Goal: Transaction & Acquisition: Purchase product/service

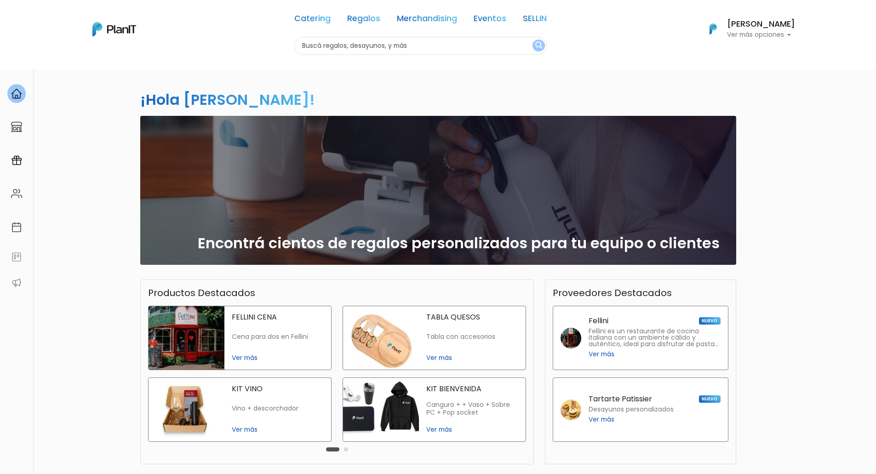
click at [795, 32] on div "Catering Regalos Merchandising Eventos SELLIN Catering Regalos Merchandising Ev…" at bounding box center [438, 29] width 736 height 51
click at [794, 34] on p "Ver más opciones" at bounding box center [761, 35] width 68 height 6
click at [628, 86] on div "¡Hola Agustín! slide 1 of 1 Encontrá cientos de regalos personalizados para tu …" at bounding box center [438, 270] width 607 height 403
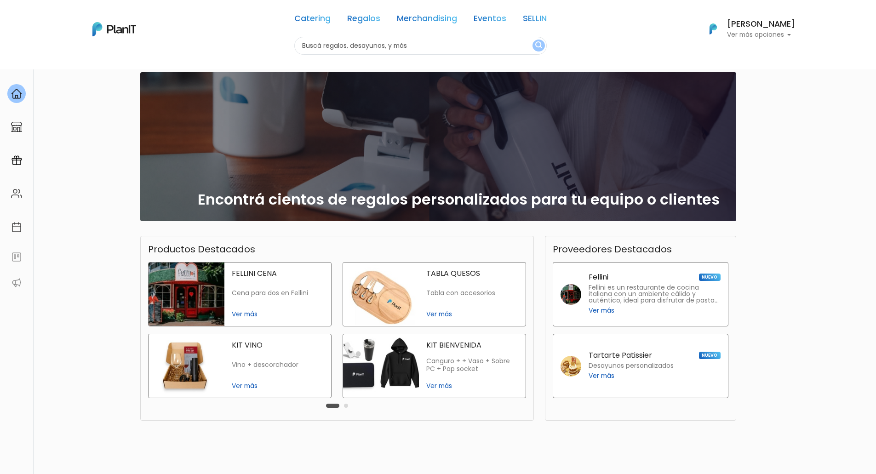
scroll to position [82, 0]
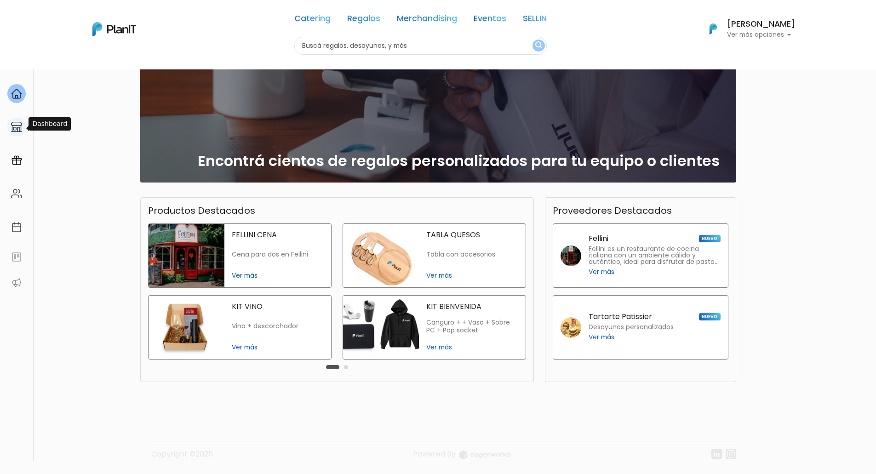
click at [22, 130] on div at bounding box center [16, 127] width 18 height 19
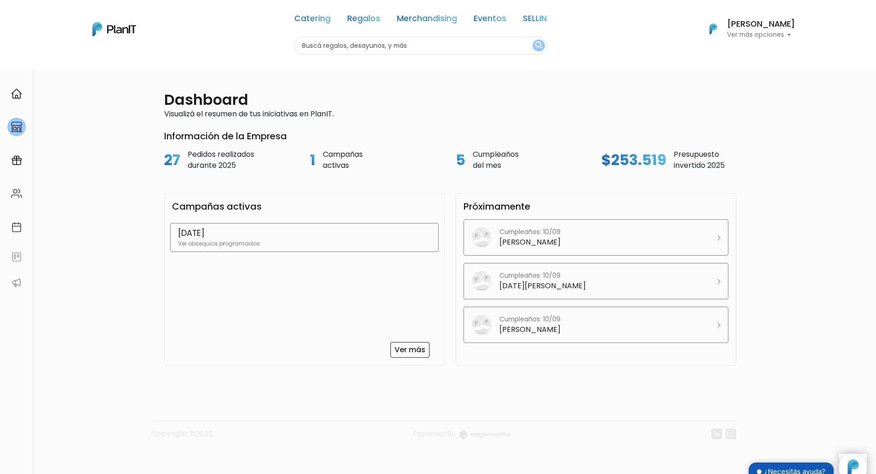
click at [256, 237] on p "FAMILY DAY" at bounding box center [304, 233] width 253 height 12
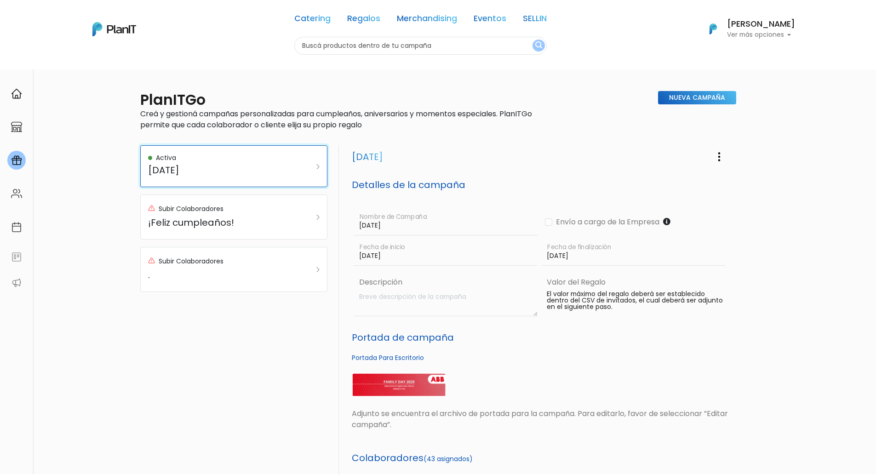
click at [320, 167] on link "Activa FAMILY DAY" at bounding box center [233, 166] width 187 height 42
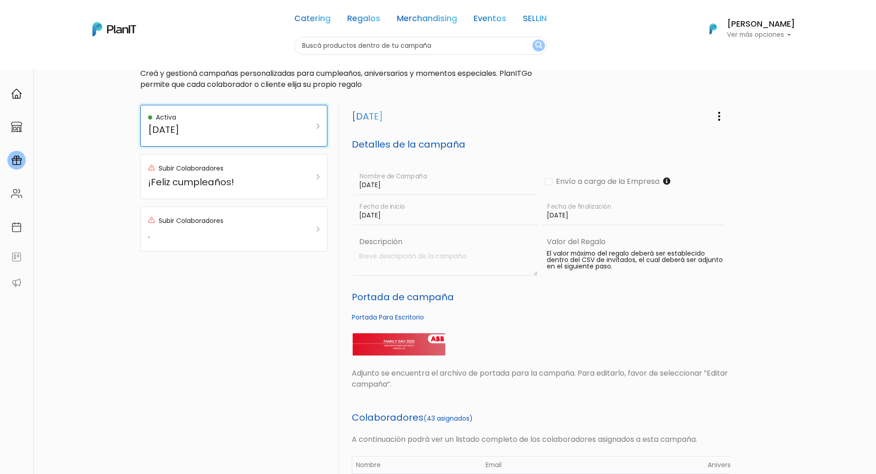
scroll to position [43, 0]
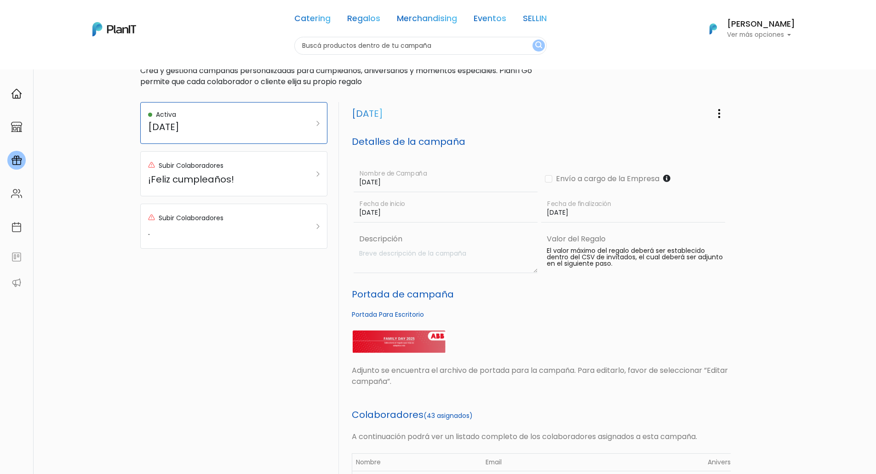
click at [380, 344] on img at bounding box center [399, 342] width 95 height 24
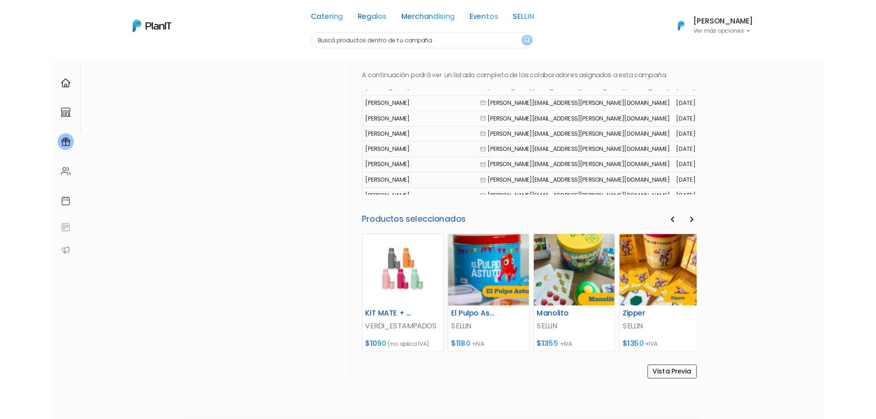
scroll to position [426, 0]
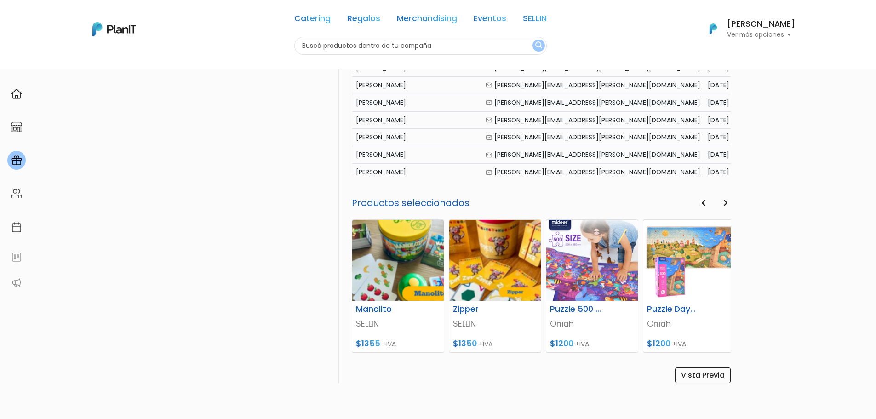
click at [339, 238] on div "Family day Editar Campaña Eliminar Campaña Detalles de la campaña FAMILY DAY No…" at bounding box center [537, 51] width 397 height 664
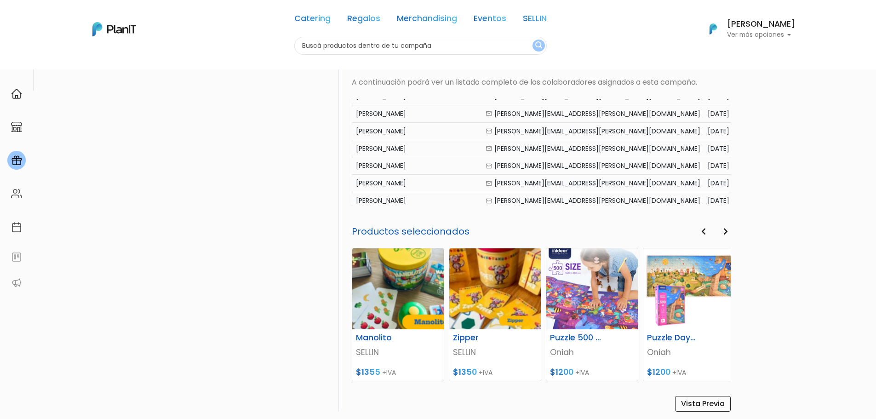
scroll to position [468, 0]
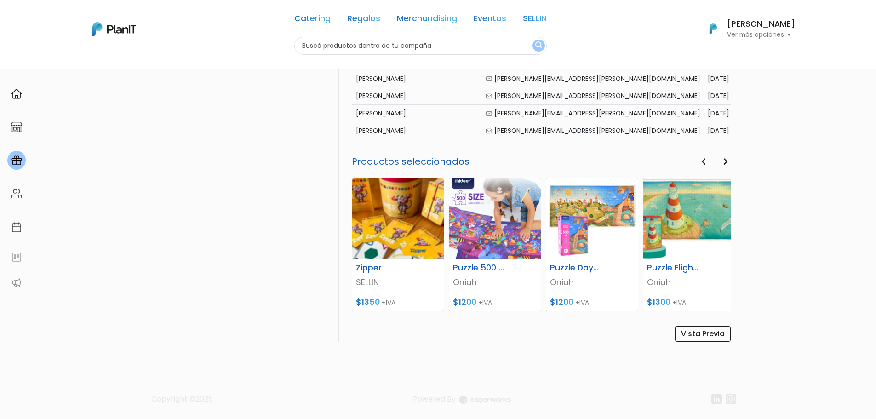
click at [728, 162] on button "Next" at bounding box center [725, 162] width 10 height 12
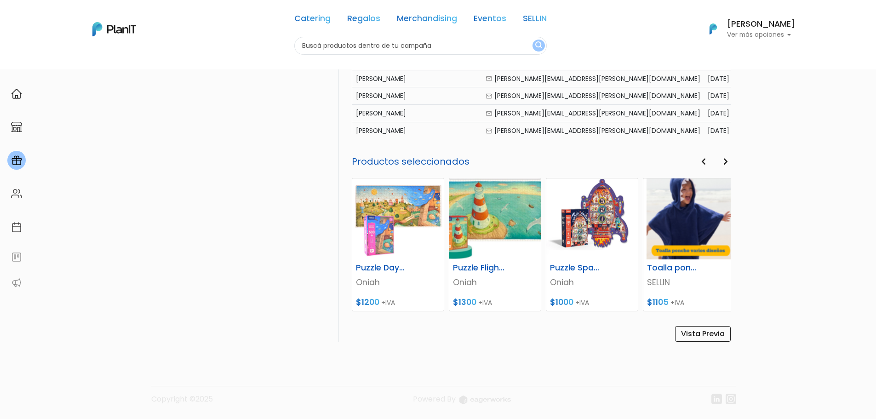
click at [728, 162] on button "Next" at bounding box center [725, 162] width 10 height 12
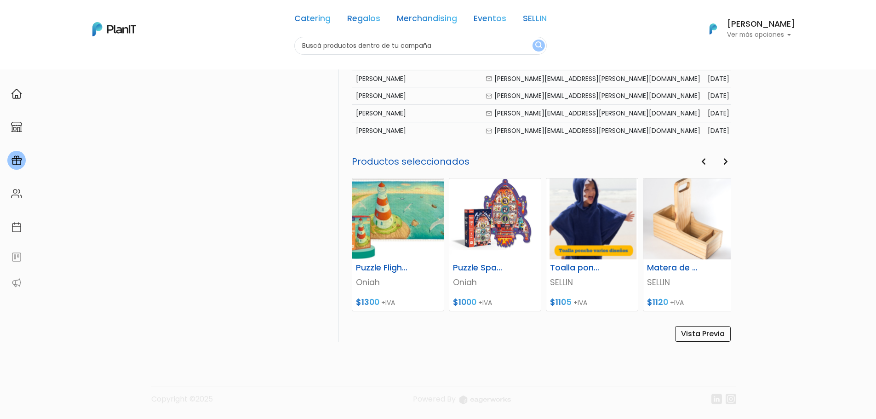
click at [728, 162] on button "Next" at bounding box center [725, 162] width 10 height 12
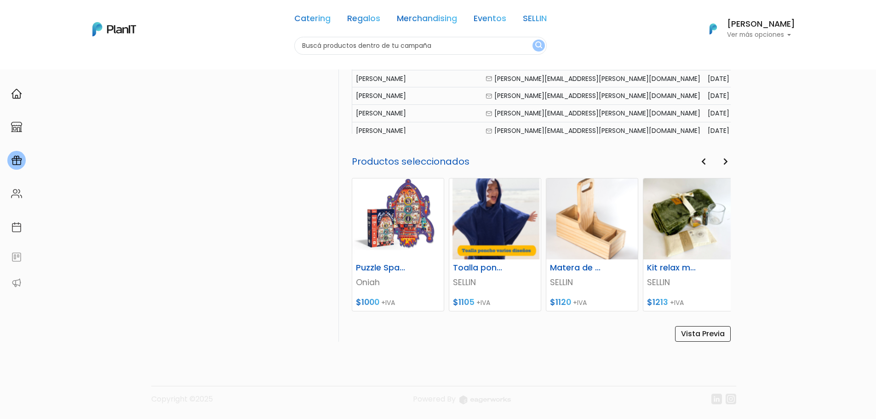
click at [728, 162] on button "Next" at bounding box center [725, 162] width 10 height 12
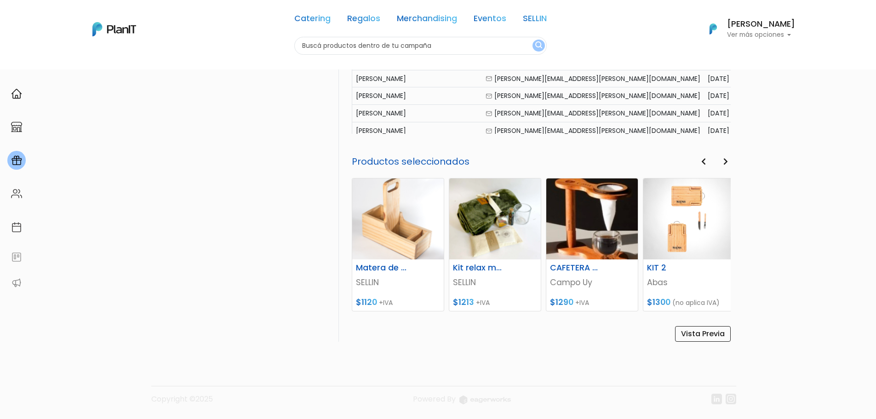
click at [728, 162] on button "Next" at bounding box center [725, 162] width 10 height 12
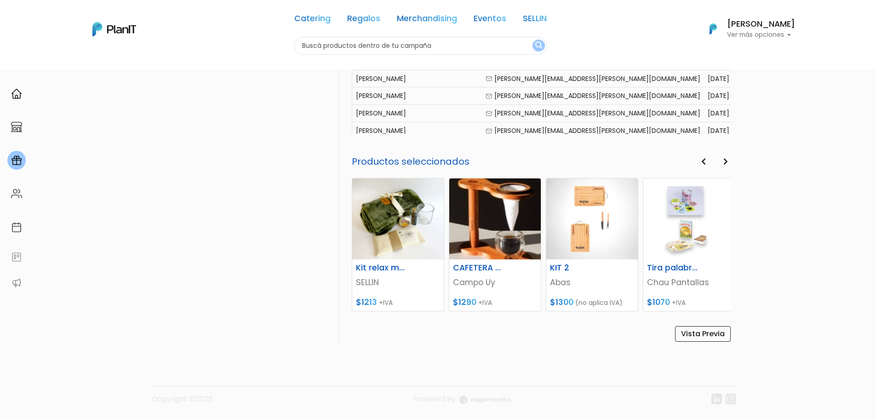
click at [728, 162] on button "Next" at bounding box center [725, 162] width 10 height 12
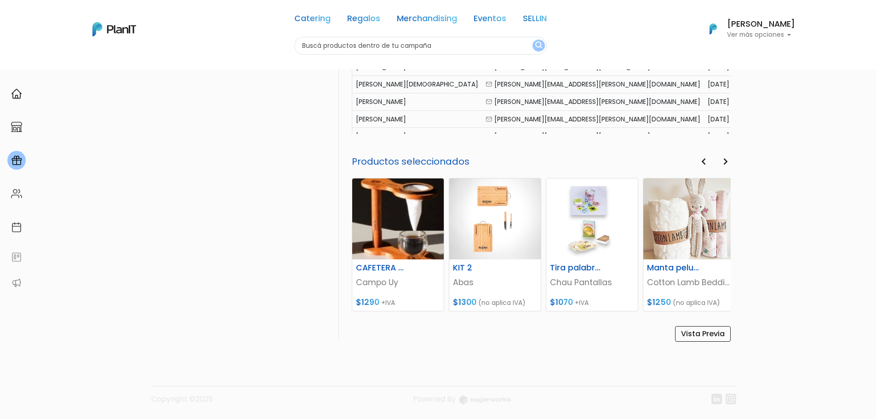
click at [703, 178] on div "slide 13 to 16 of 16 slide 13 to 16 of 16 KIT DEPORTIVO VERDI_ESTAMPADOS $1300 …" at bounding box center [541, 244] width 379 height 133
click at [703, 158] on icon "button" at bounding box center [703, 161] width 5 height 7
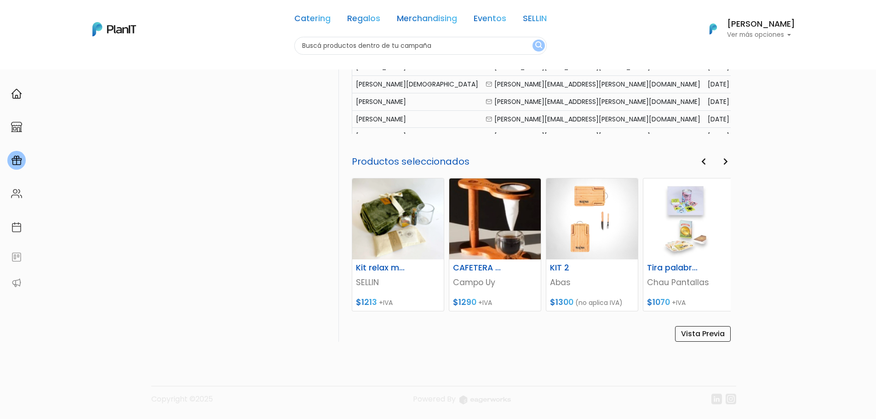
click at [703, 158] on icon "button" at bounding box center [703, 161] width 5 height 7
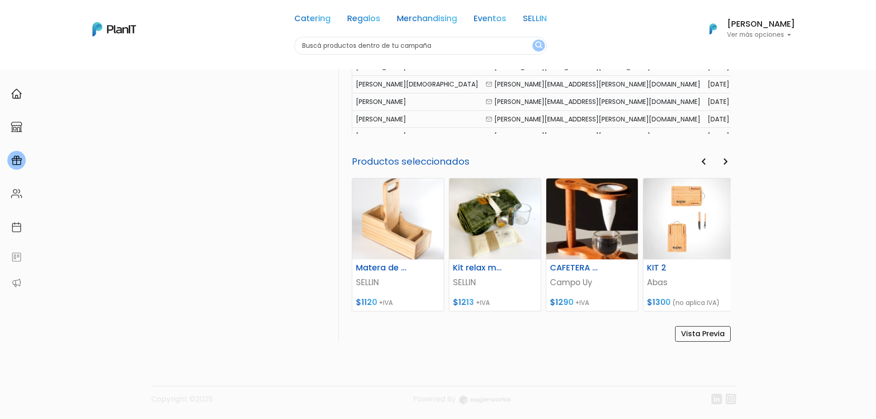
click at [703, 158] on icon "button" at bounding box center [703, 161] width 5 height 7
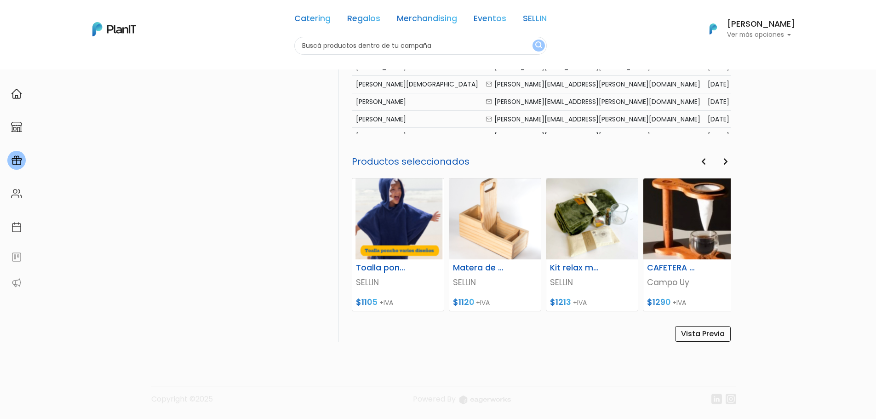
click at [703, 158] on icon "button" at bounding box center [703, 161] width 5 height 7
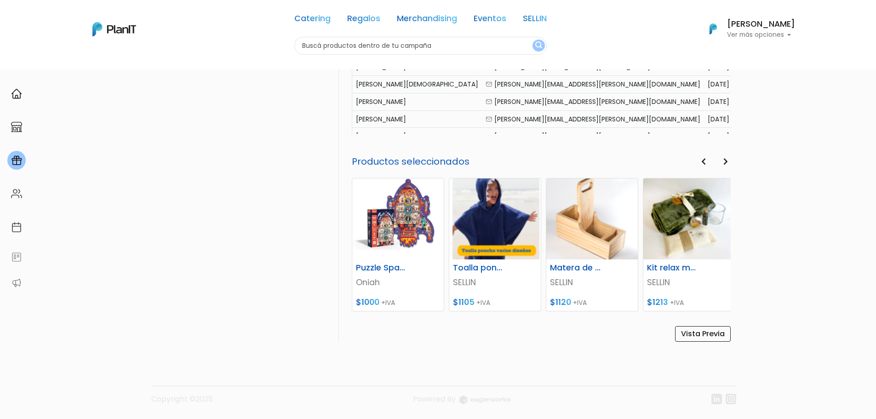
click at [703, 158] on icon "button" at bounding box center [703, 161] width 5 height 7
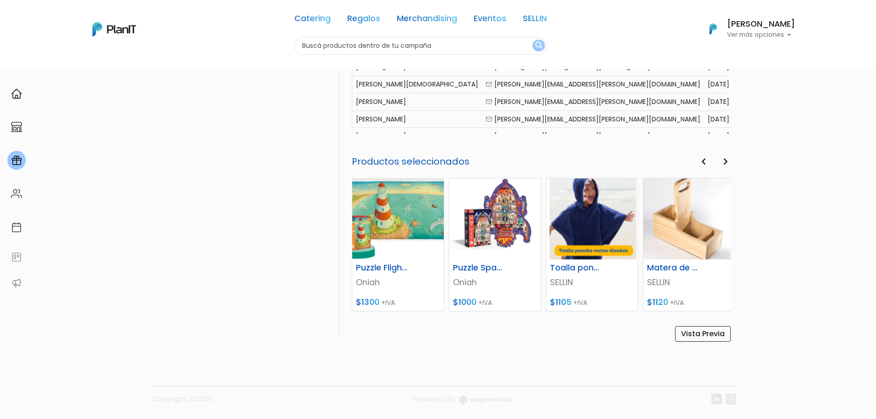
click at [703, 158] on icon "button" at bounding box center [703, 161] width 5 height 7
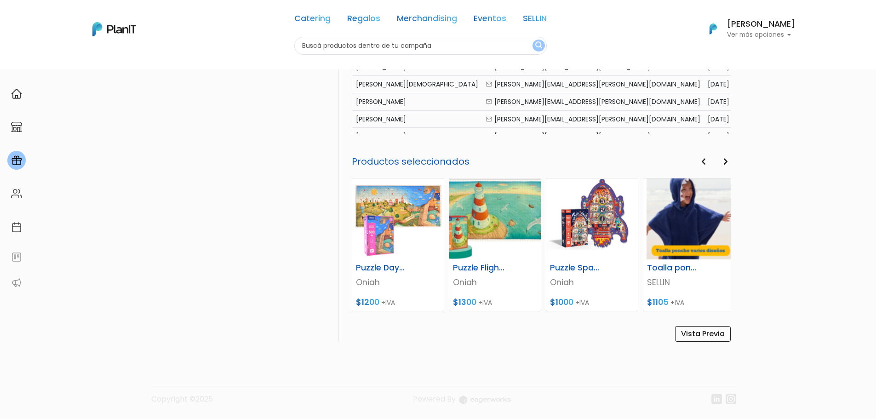
click at [703, 158] on icon "button" at bounding box center [703, 161] width 5 height 7
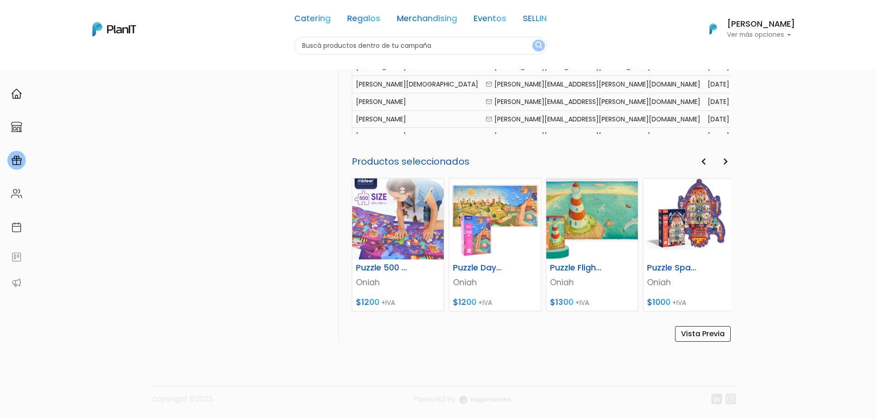
click at [703, 158] on icon "button" at bounding box center [703, 161] width 5 height 7
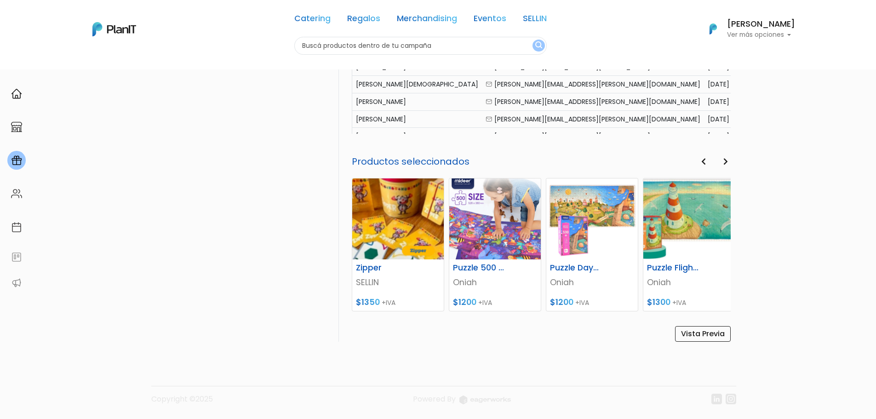
click at [703, 158] on icon "button" at bounding box center [703, 161] width 5 height 7
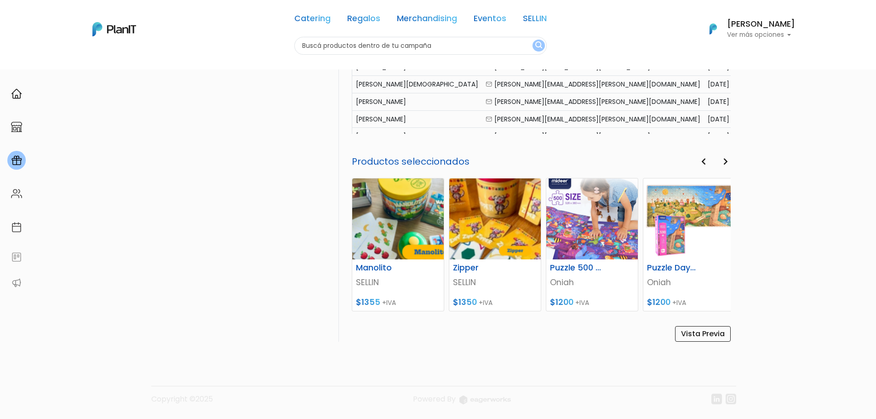
click at [703, 158] on icon "button" at bounding box center [703, 161] width 5 height 7
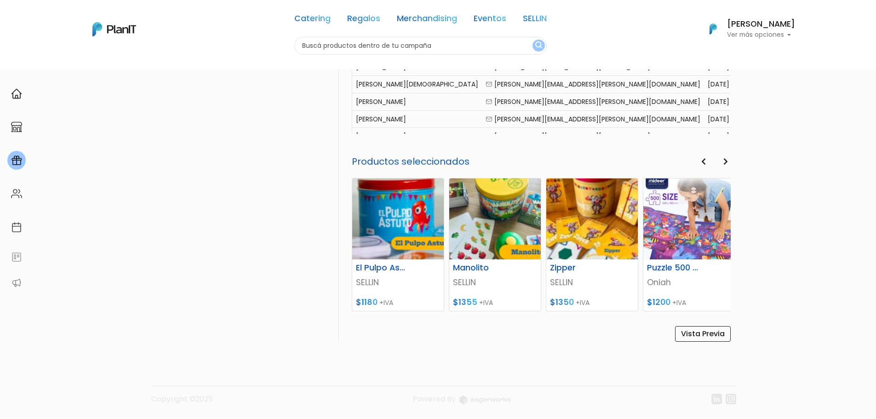
click at [703, 158] on icon "button" at bounding box center [703, 161] width 5 height 7
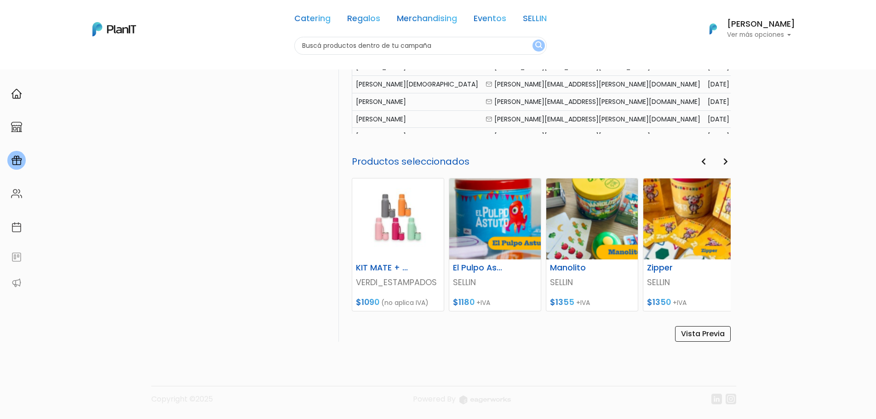
click at [703, 158] on icon "button" at bounding box center [703, 161] width 5 height 7
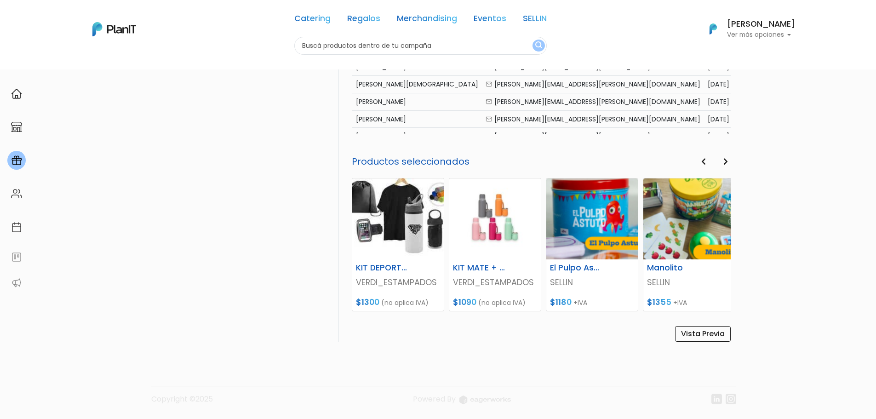
click at [800, 273] on div "PlanITGo Creá y gestioná campañas personalizadas para cumpleaños, aniversarios …" at bounding box center [438, 9] width 876 height 817
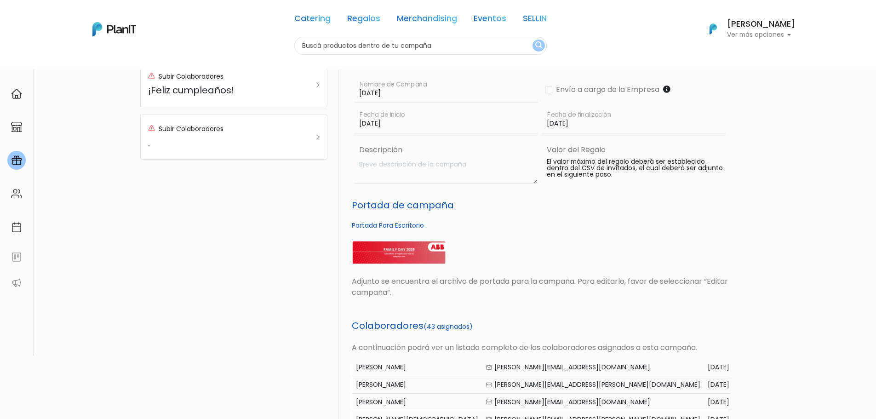
scroll to position [0, 0]
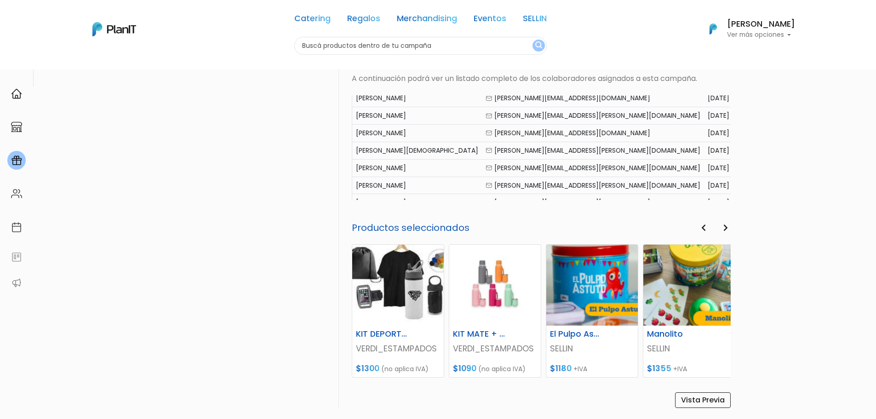
scroll to position [468, 0]
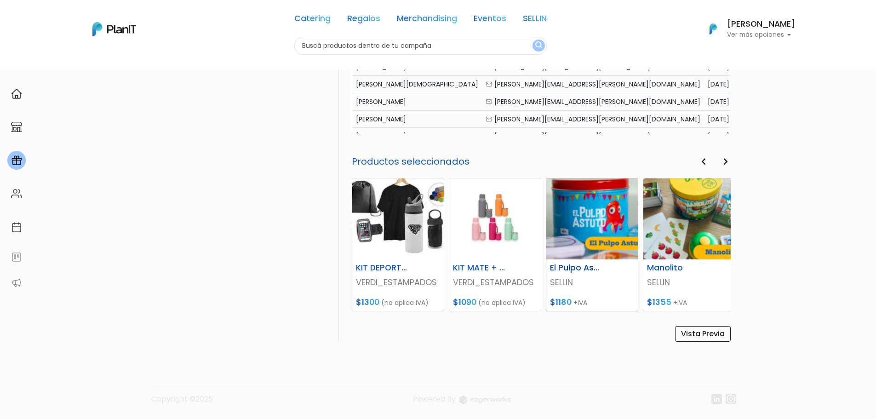
click at [606, 222] on img at bounding box center [591, 218] width 91 height 81
click at [570, 264] on h6 "El Pulpo Astuto" at bounding box center [575, 268] width 63 height 10
click at [602, 246] on img at bounding box center [591, 218] width 91 height 81
click at [599, 241] on img at bounding box center [591, 218] width 91 height 81
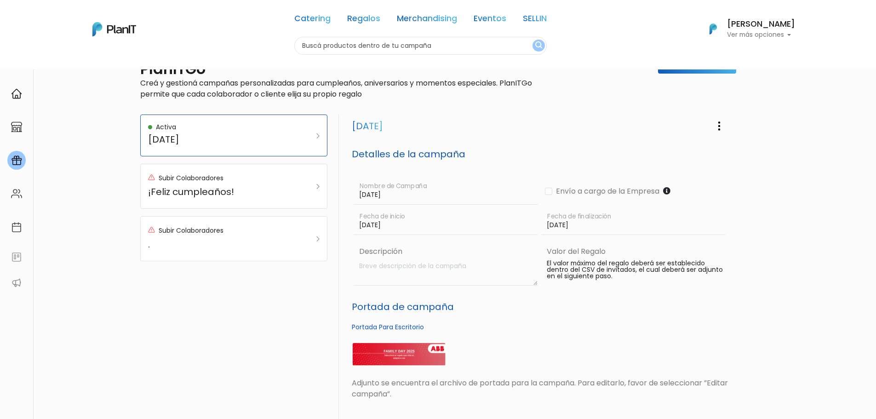
scroll to position [30, 0]
click at [379, 355] on img at bounding box center [399, 355] width 95 height 24
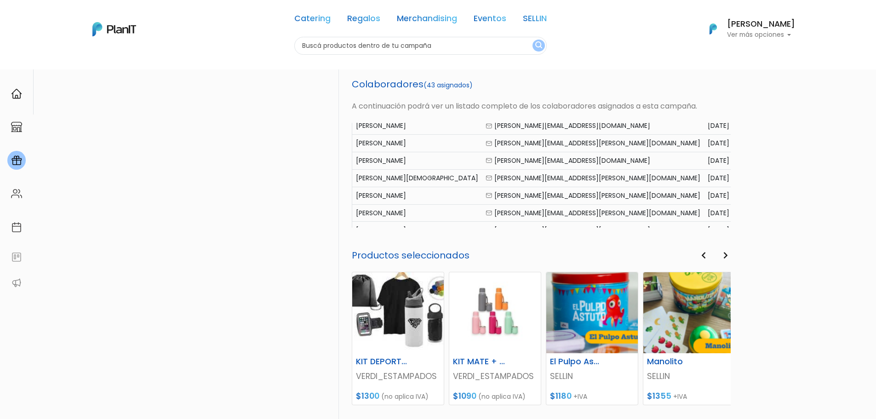
scroll to position [374, 0]
click at [348, 342] on turbo-frame "Family day Editar Campaña Eliminar Campaña Detalles de la campaña FAMILY DAY No…" at bounding box center [537, 89] width 386 height 637
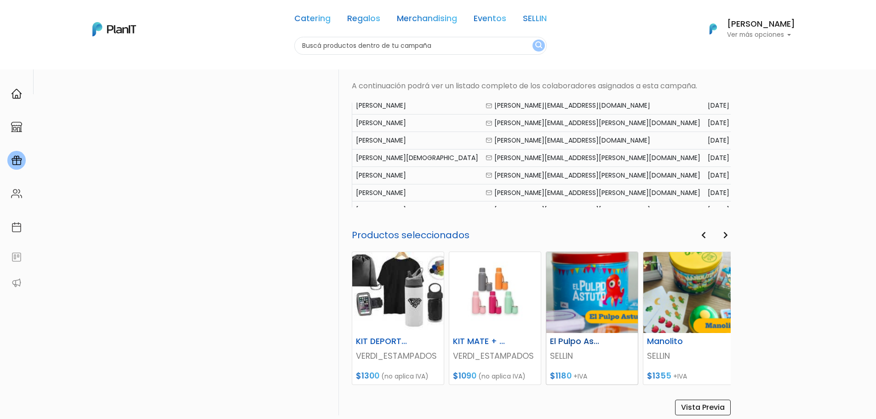
scroll to position [394, 0]
click at [722, 238] on button "Next" at bounding box center [725, 235] width 10 height 12
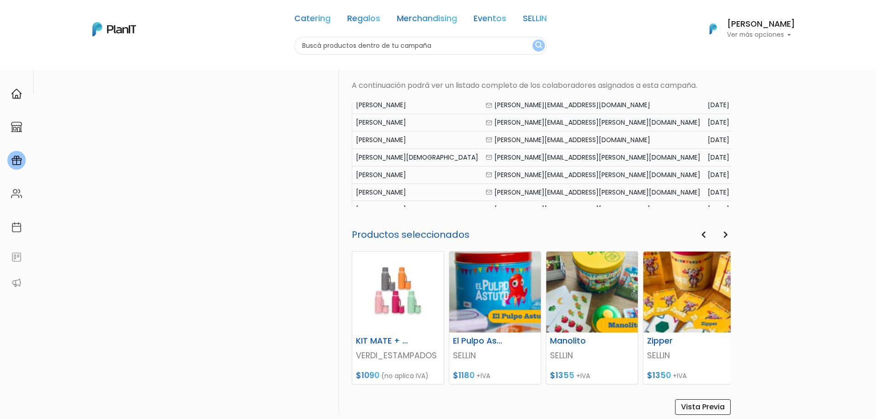
click at [722, 237] on button "Next" at bounding box center [725, 235] width 10 height 12
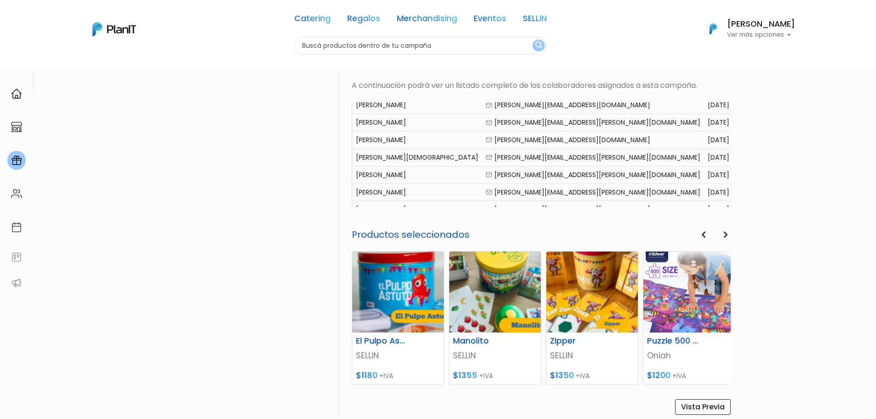
click at [722, 237] on button "Next" at bounding box center [725, 235] width 10 height 12
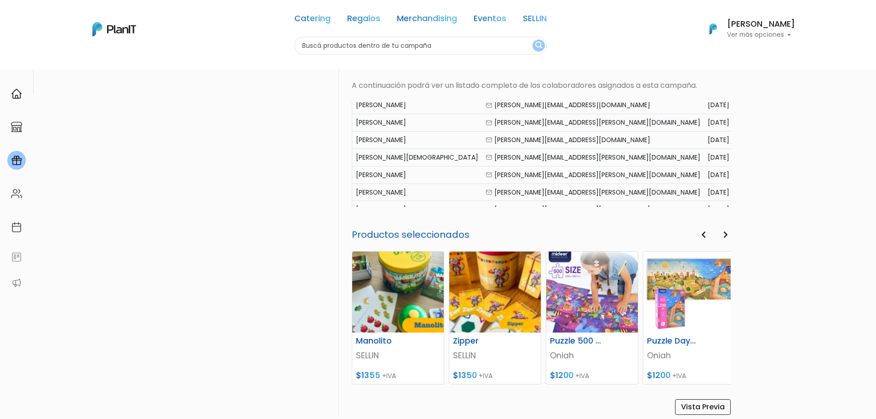
click at [722, 237] on button "Next" at bounding box center [725, 235] width 10 height 12
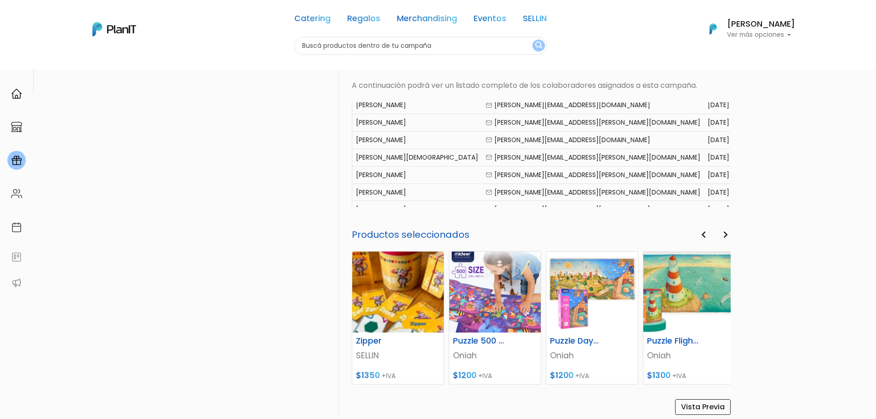
click at [722, 237] on button "Next" at bounding box center [725, 235] width 10 height 12
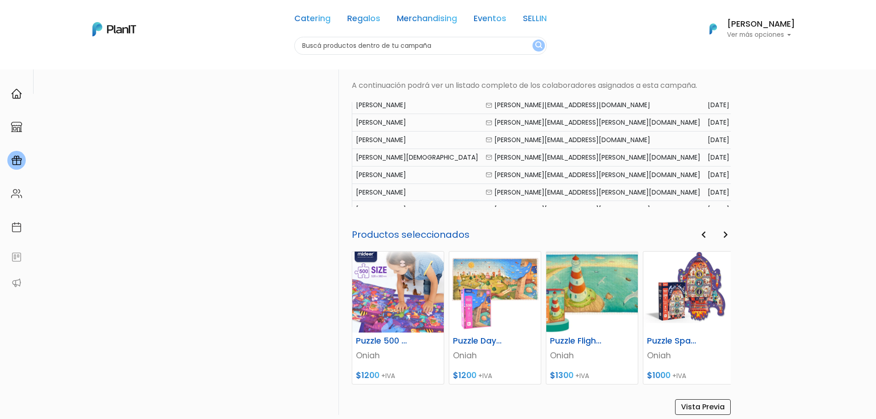
click at [722, 237] on button "Next" at bounding box center [725, 235] width 10 height 12
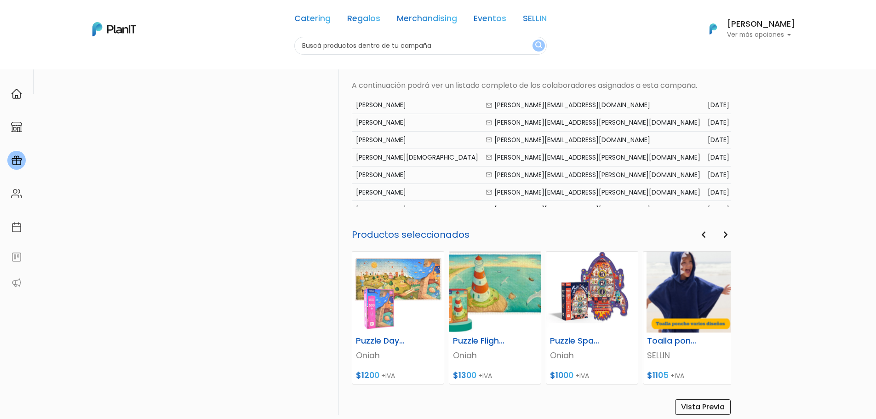
click at [722, 237] on button "Next" at bounding box center [725, 235] width 10 height 12
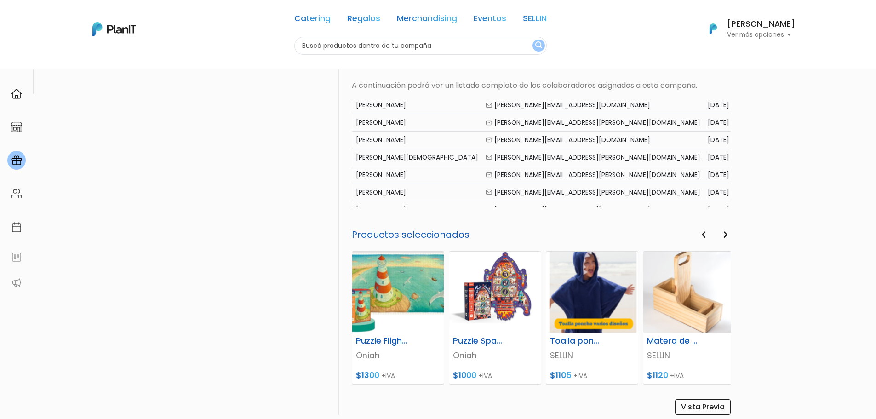
click at [722, 237] on button "Next" at bounding box center [725, 235] width 10 height 12
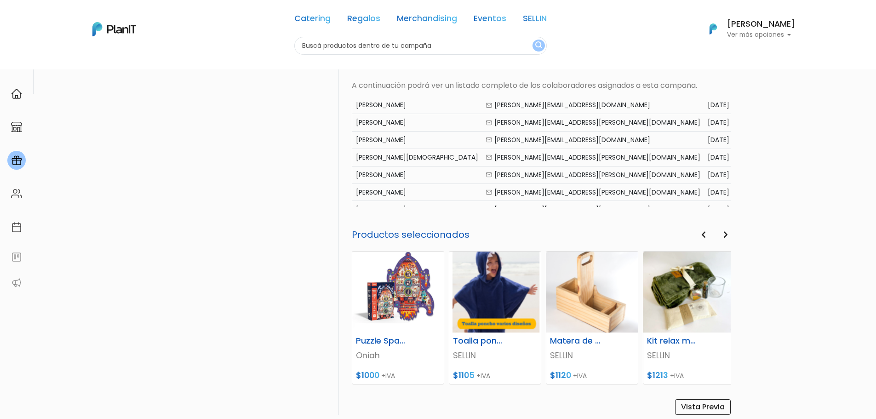
click at [722, 237] on button "Next" at bounding box center [725, 235] width 10 height 12
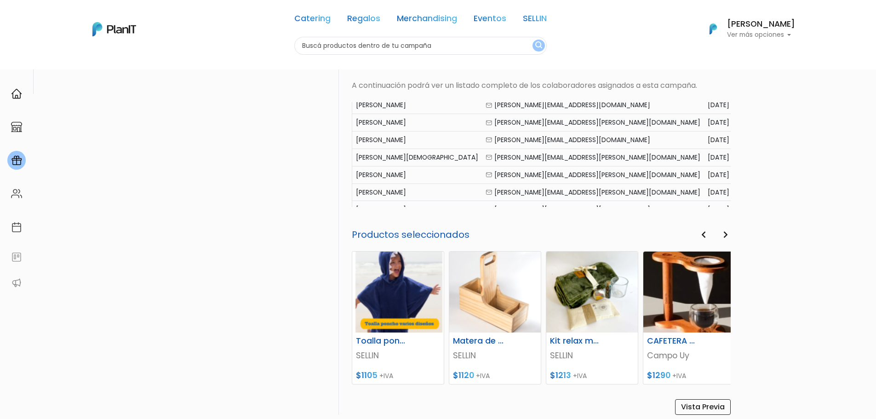
click at [722, 237] on button "Next" at bounding box center [725, 235] width 10 height 12
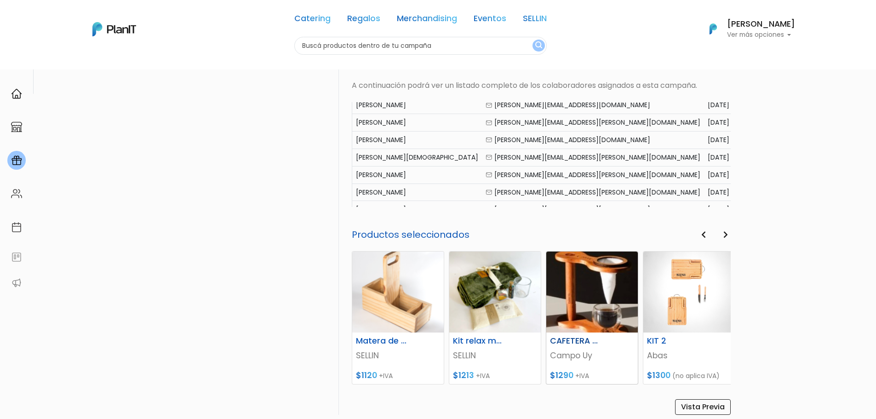
click at [580, 300] on img at bounding box center [591, 291] width 91 height 81
click at [729, 234] on button "Next" at bounding box center [725, 235] width 10 height 12
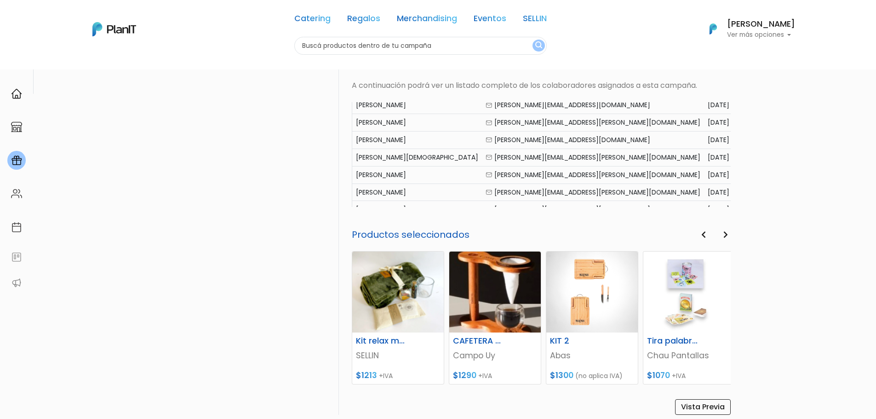
click at [729, 234] on button "Next" at bounding box center [725, 235] width 10 height 12
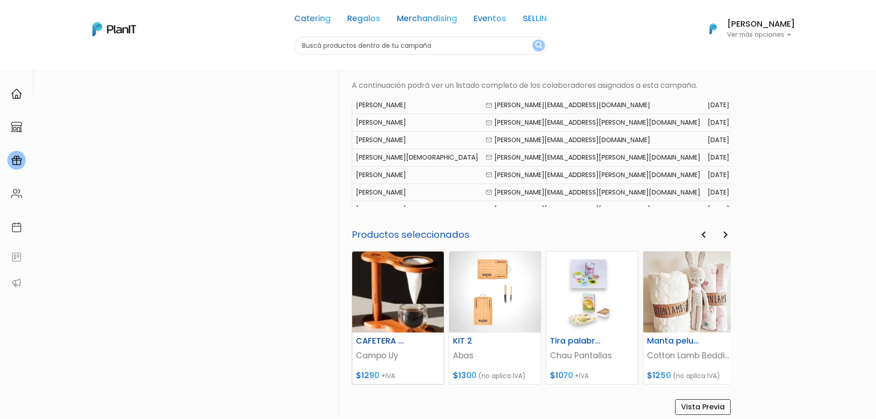
click at [391, 282] on img at bounding box center [397, 291] width 91 height 81
click at [391, 296] on img at bounding box center [397, 291] width 91 height 81
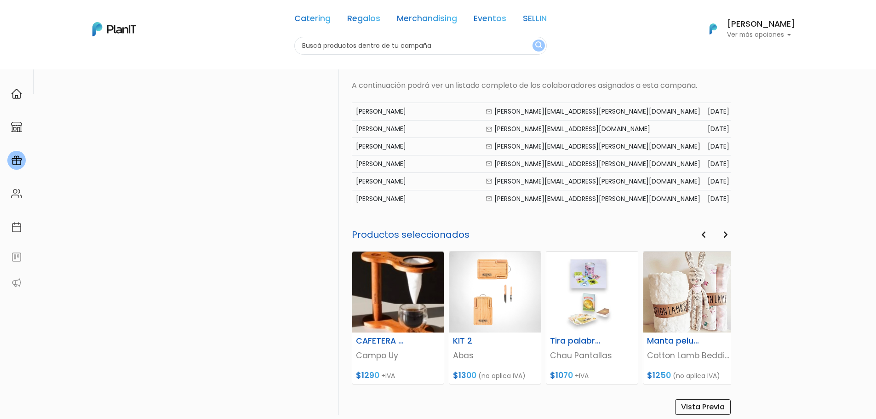
scroll to position [418, 0]
click at [377, 146] on div "[PERSON_NAME]" at bounding box center [417, 146] width 122 height 10
click at [300, 189] on div "Activa FAMILY DAY Subir Colaboradores ¡Feliz cumpleaños! Subir Colaboradores ." at bounding box center [239, 83] width 199 height 664
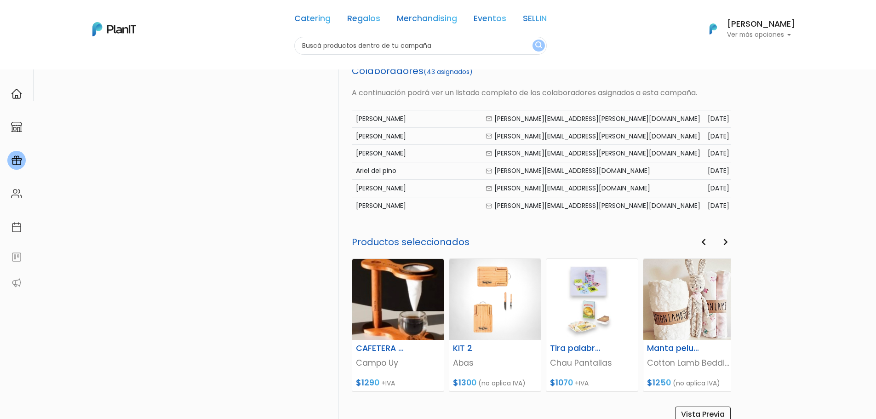
scroll to position [650, 0]
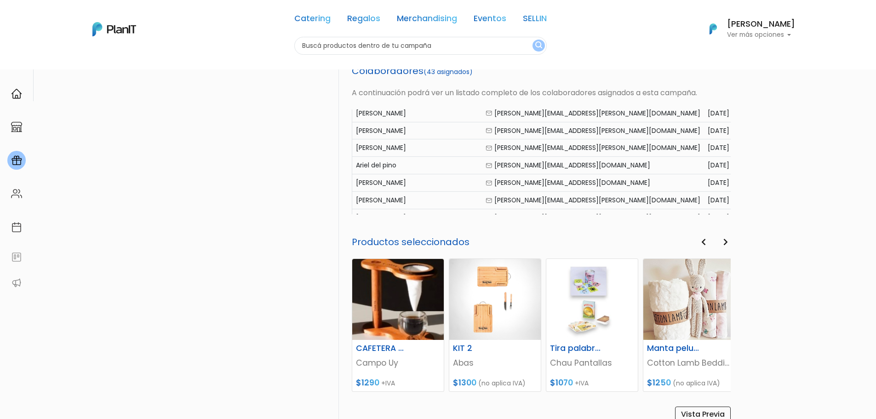
click at [373, 187] on div "Laura matos" at bounding box center [417, 183] width 122 height 10
click at [377, 186] on div "Laura matos" at bounding box center [417, 183] width 122 height 10
click at [377, 185] on div "Laura matos" at bounding box center [417, 183] width 122 height 10
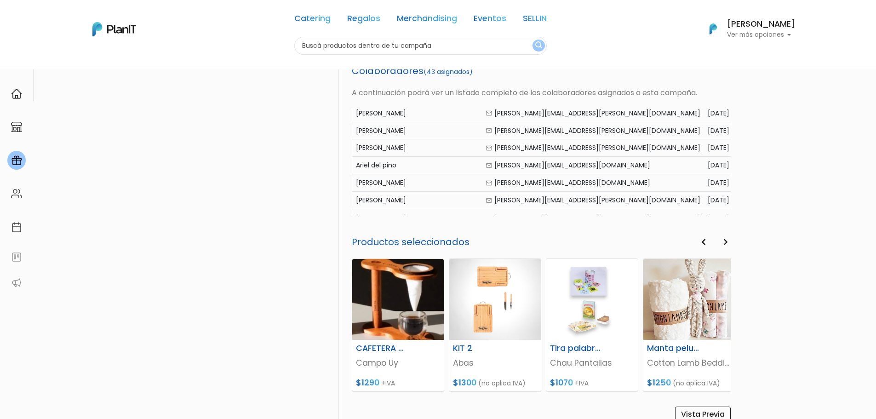
click at [377, 185] on div "Laura matos" at bounding box center [417, 183] width 122 height 10
click at [234, 212] on div "Activa FAMILY DAY Subir Colaboradores ¡Feliz cumpleaños! Subir Colaboradores ." at bounding box center [239, 90] width 199 height 664
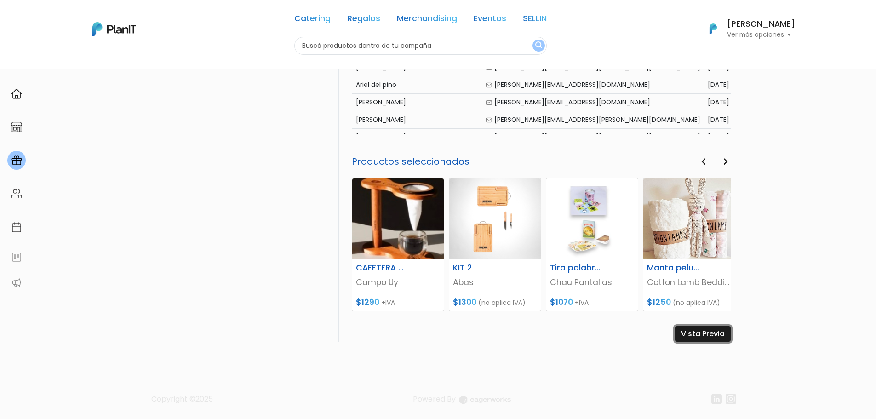
click at [700, 336] on link "Vista Previa" at bounding box center [703, 334] width 56 height 16
click at [195, 255] on div "Activa FAMILY DAY Subir Colaboradores ¡Feliz cumpleaños! Subir Colaboradores ." at bounding box center [239, 10] width 199 height 664
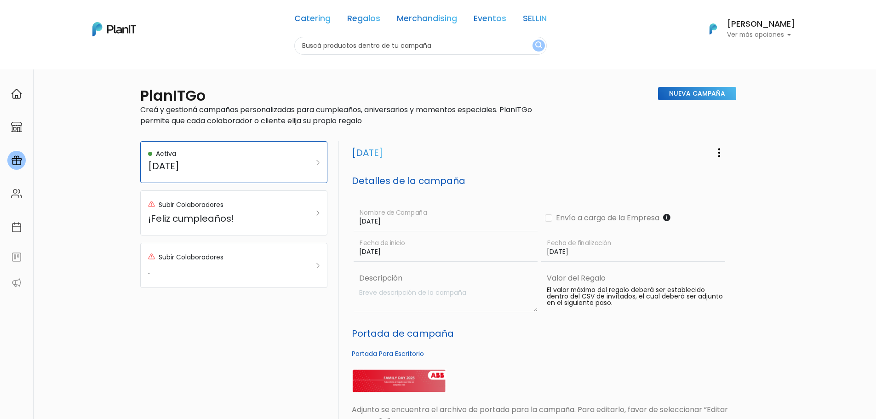
scroll to position [0, 0]
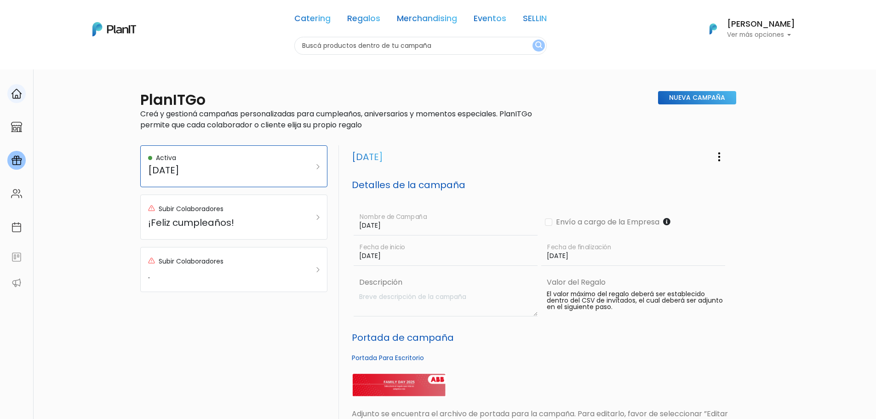
click at [19, 103] on link at bounding box center [16, 93] width 33 height 26
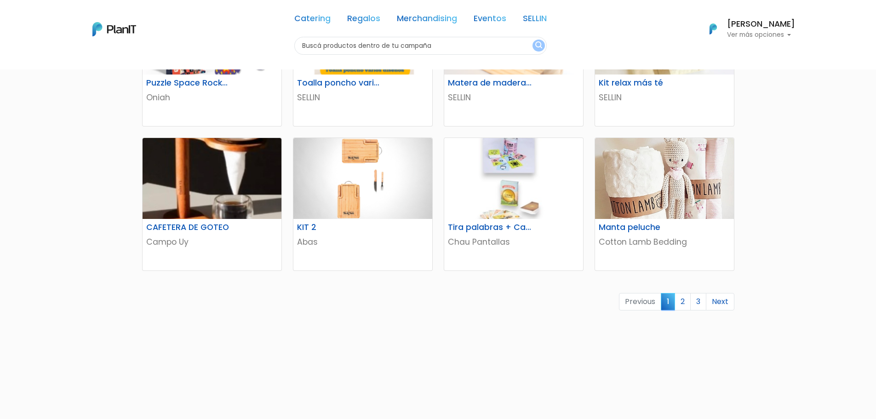
scroll to position [513, 0]
click at [719, 304] on link "Next" at bounding box center [720, 300] width 29 height 17
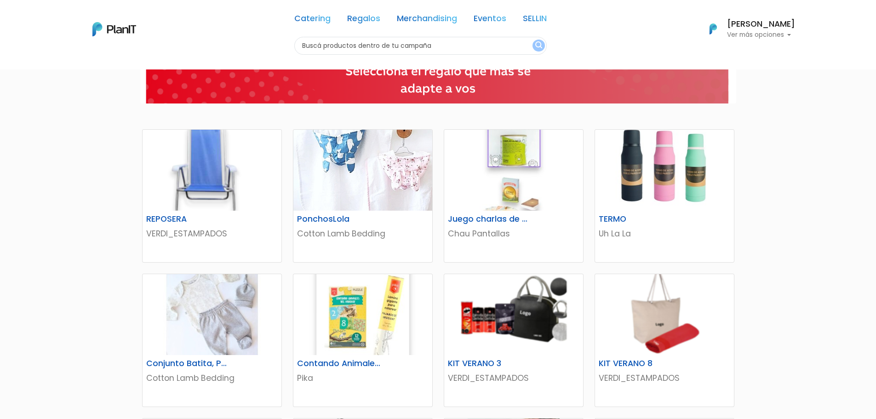
scroll to position [88, 0]
click at [554, 233] on p "Chau Pantallas" at bounding box center [513, 233] width 131 height 12
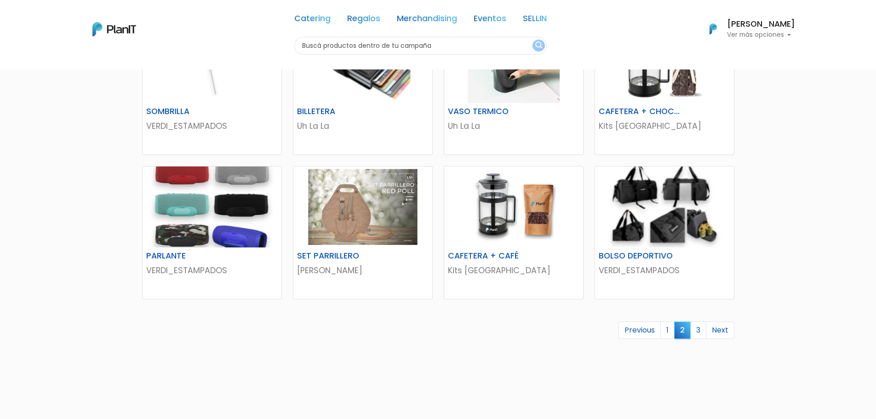
scroll to position [485, 0]
click at [697, 329] on link "3" at bounding box center [698, 329] width 16 height 17
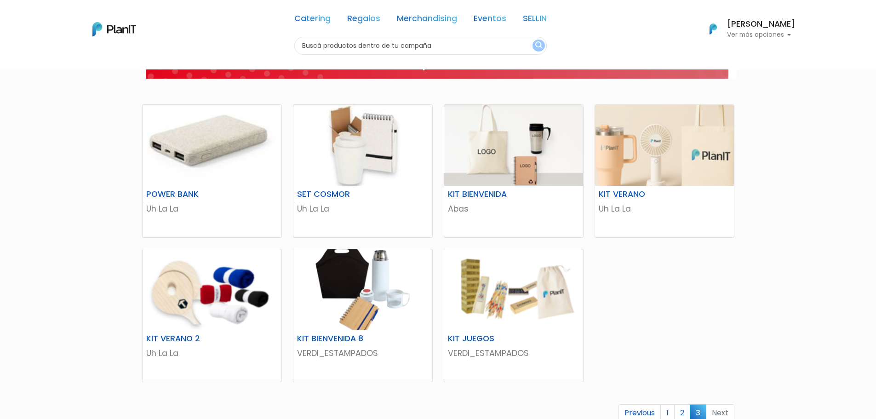
scroll to position [183, 0]
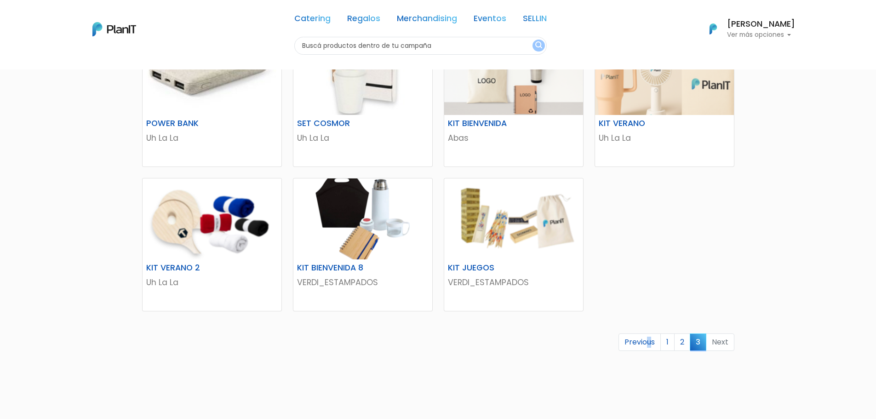
drag, startPoint x: 651, startPoint y: 359, endPoint x: 661, endPoint y: 361, distance: 10.4
click at [657, 361] on div "POWER BANK Uh La La Description Batería auxiliar externa de línea nature ultra …" at bounding box center [438, 217] width 603 height 388
click at [680, 342] on link "2" at bounding box center [682, 341] width 16 height 17
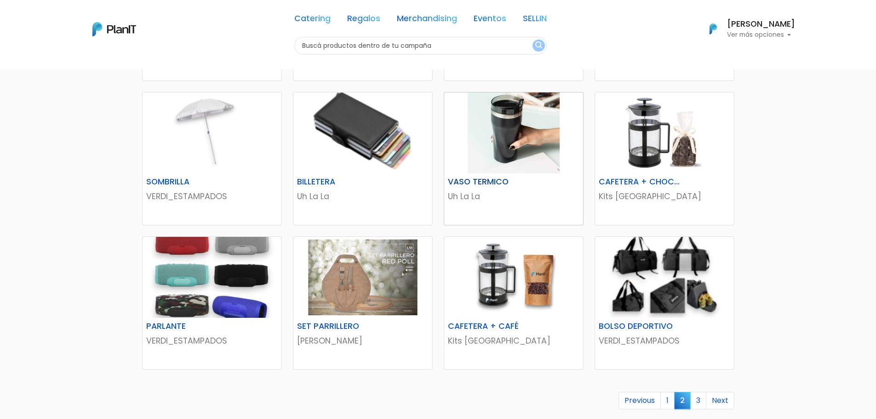
scroll to position [548, 0]
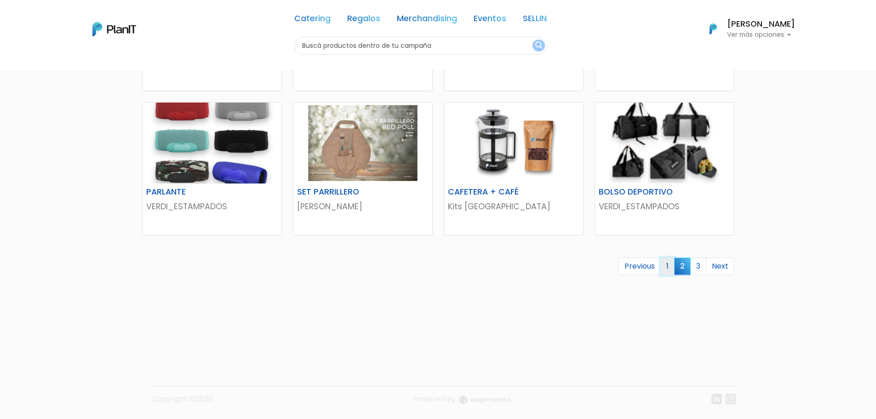
click at [666, 270] on link "1" at bounding box center [667, 265] width 14 height 17
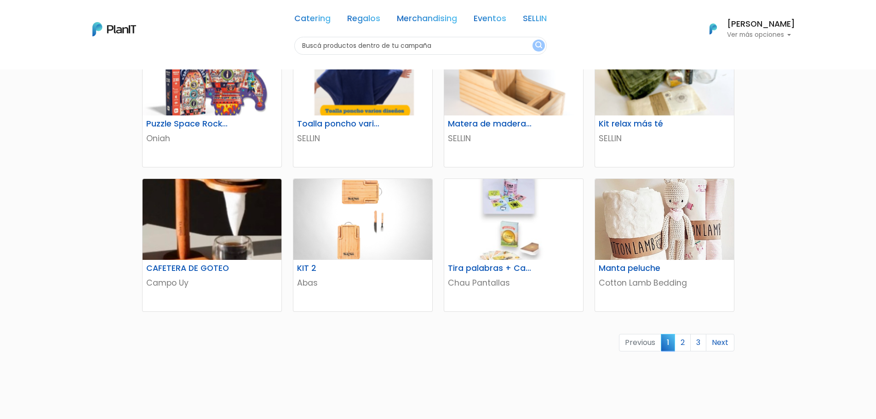
scroll to position [472, 0]
click at [222, 237] on img at bounding box center [212, 218] width 139 height 81
click at [192, 267] on h6 "CAFETERA DE GOTEO" at bounding box center [188, 268] width 95 height 10
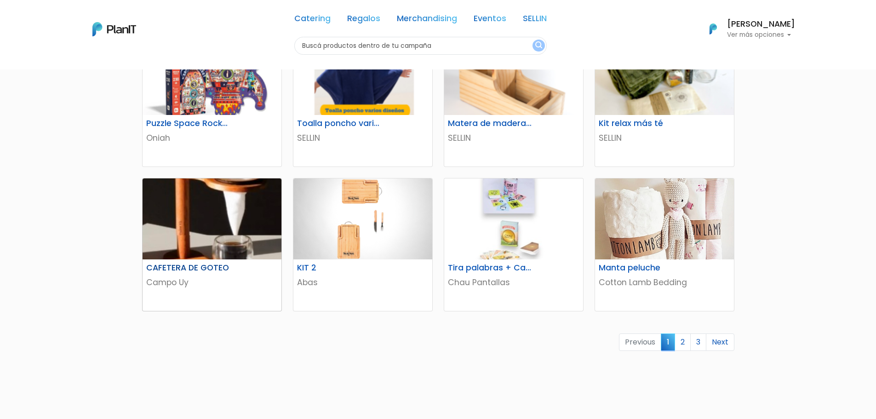
click at [192, 267] on h6 "CAFETERA DE GOTEO" at bounding box center [188, 268] width 95 height 10
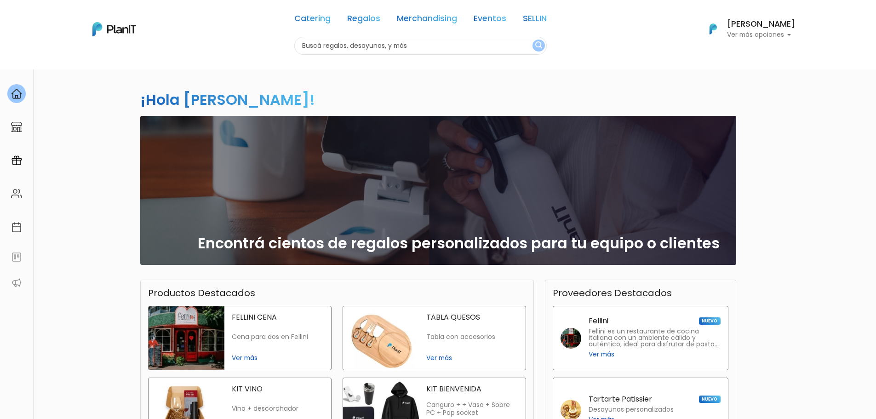
click at [494, 43] on input "text" at bounding box center [420, 46] width 252 height 18
click at [367, 16] on link "Regalos" at bounding box center [363, 20] width 33 height 11
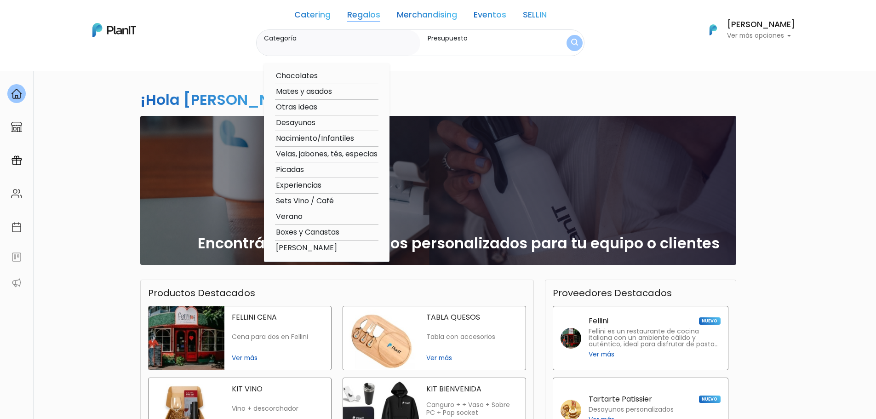
click at [365, 42] on label "Categoría" at bounding box center [340, 39] width 153 height 10
click at [365, 43] on input "Categoría" at bounding box center [340, 47] width 153 height 9
click at [466, 36] on label "Presupuesto" at bounding box center [488, 39] width 120 height 10
click at [466, 43] on input "Presupuesto" at bounding box center [488, 47] width 120 height 9
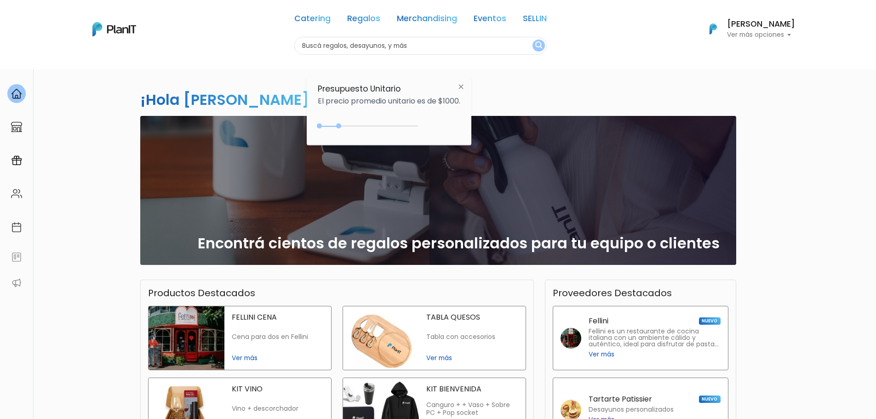
click at [410, 15] on link "Merchandising" at bounding box center [427, 20] width 60 height 11
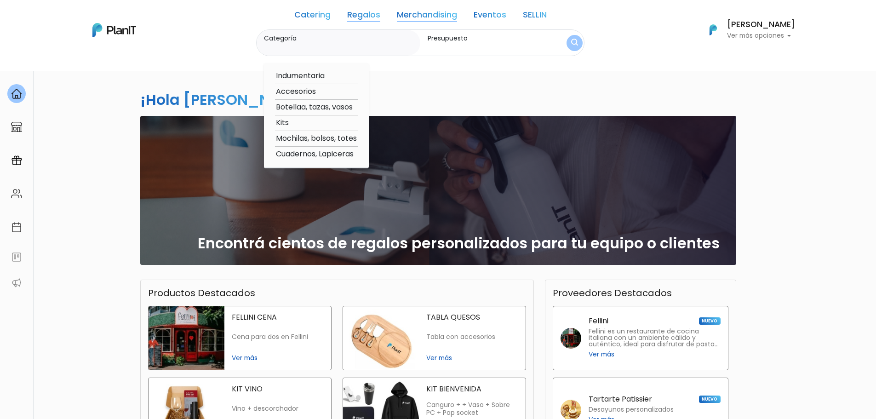
click at [487, 17] on link "Eventos" at bounding box center [490, 16] width 33 height 11
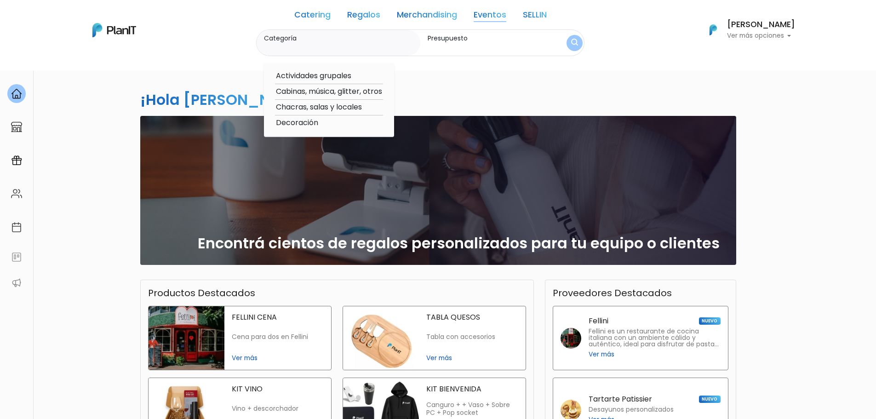
click at [512, 17] on div "Catering Regalos Merchandising Eventos SELLIN" at bounding box center [420, 17] width 252 height 26
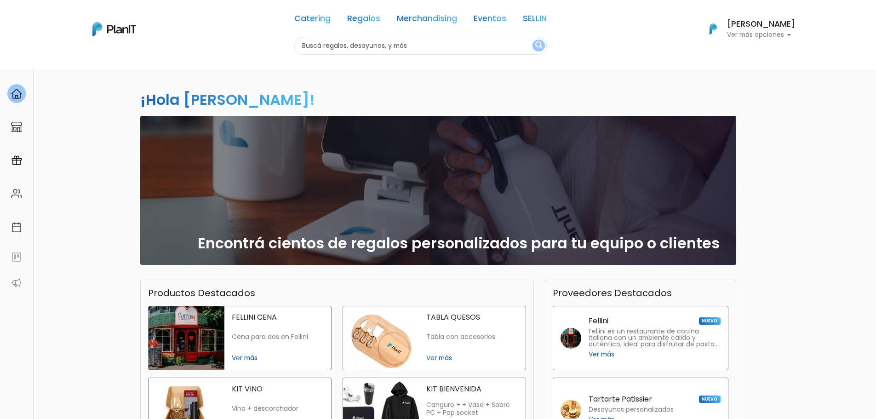
click at [528, 17] on link "SELLIN" at bounding box center [535, 20] width 24 height 11
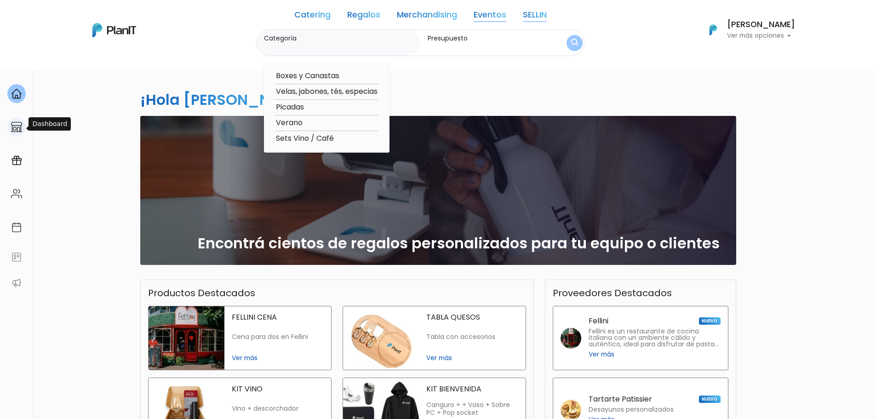
click at [13, 121] on div at bounding box center [16, 127] width 18 height 19
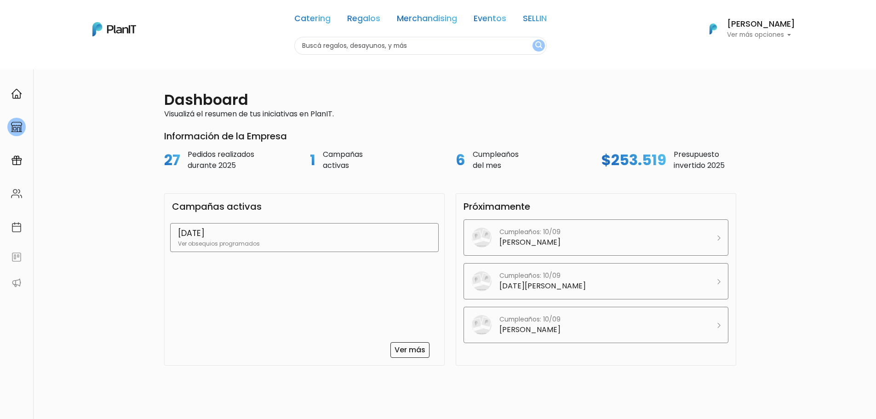
scroll to position [17, 0]
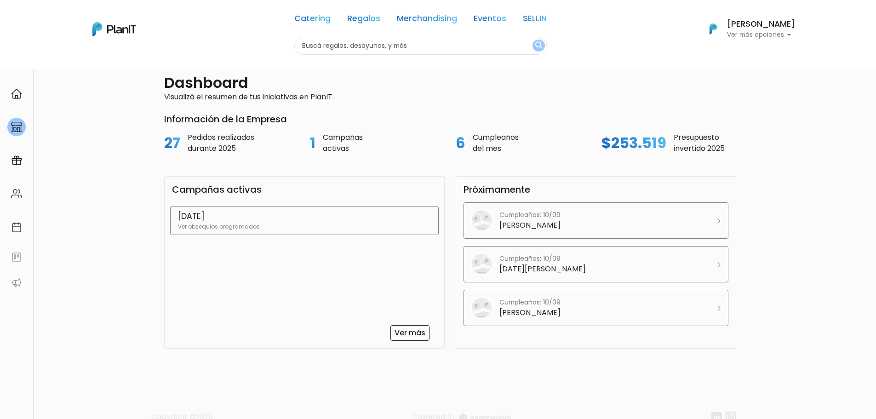
click at [335, 144] on p "Campañas activas" at bounding box center [343, 143] width 40 height 22
click at [322, 24] on link "Catering" at bounding box center [312, 20] width 36 height 11
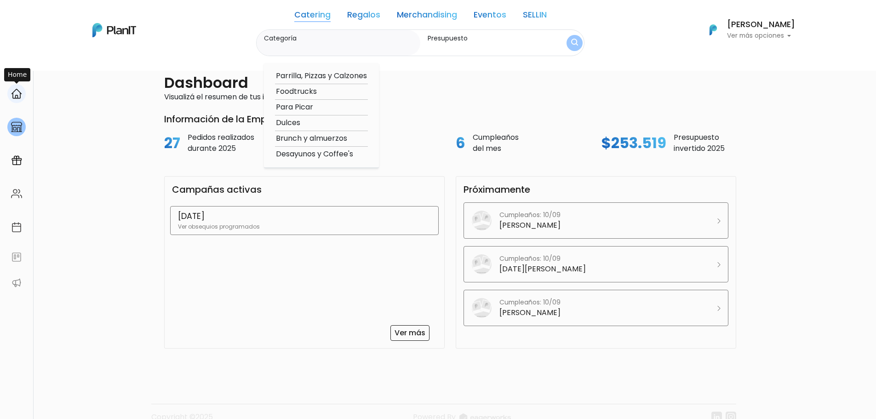
click at [19, 99] on div at bounding box center [16, 93] width 18 height 19
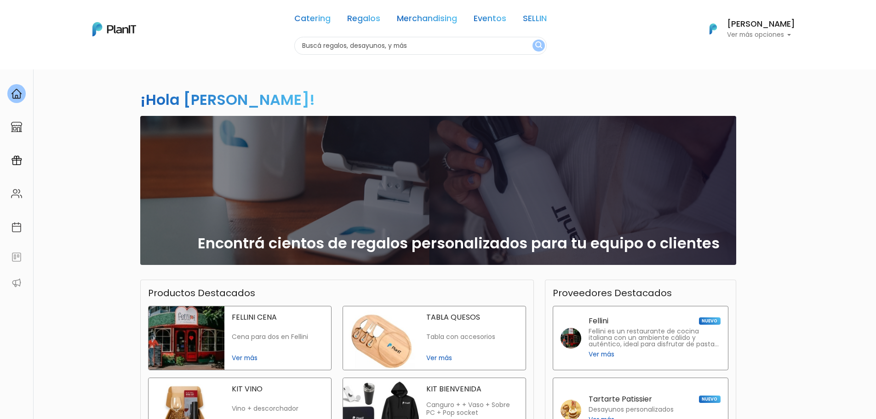
click at [332, 210] on div "Encontrá cientos de regalos personalizados para tu equipo o clientes" at bounding box center [438, 190] width 585 height 149
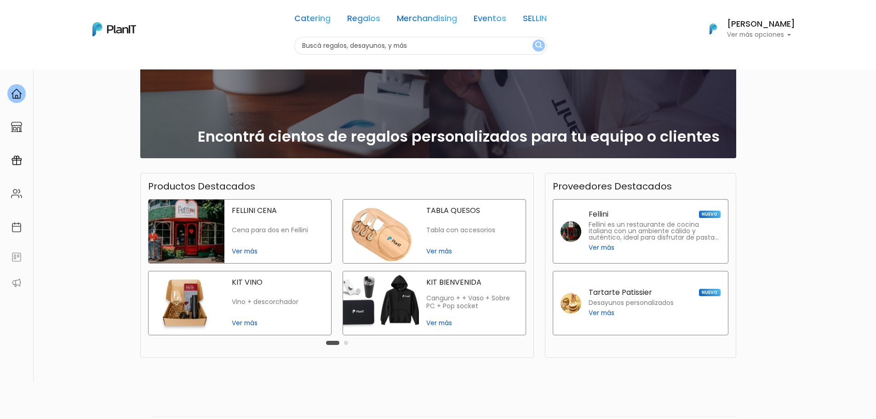
click at [345, 344] on button "Carousel Page 2" at bounding box center [346, 343] width 4 height 4
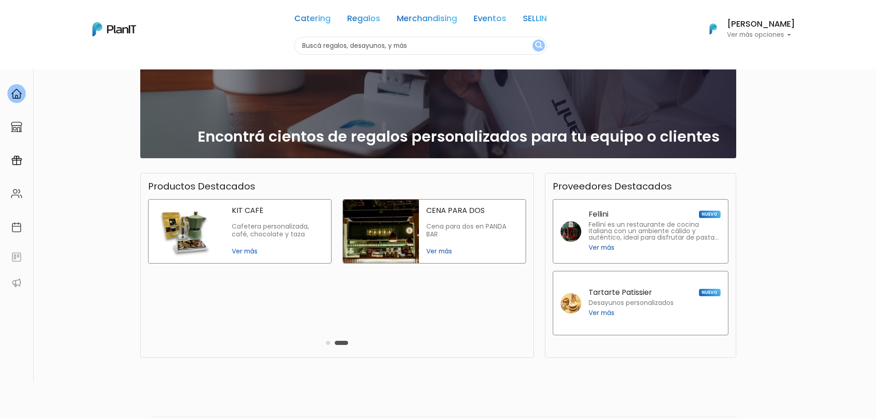
click at [230, 304] on div "FELLINI CENA Cena para dos en Fellini Ver más TABLA QUESOS Tabla con accesorios…" at bounding box center [148, 270] width 2323 height 143
click at [24, 128] on div at bounding box center [16, 127] width 18 height 19
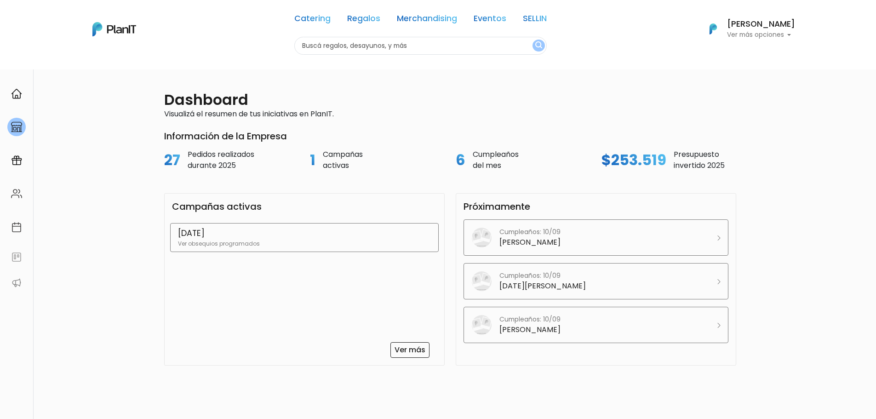
click at [272, 246] on p "Ver obsequios programados" at bounding box center [304, 244] width 253 height 8
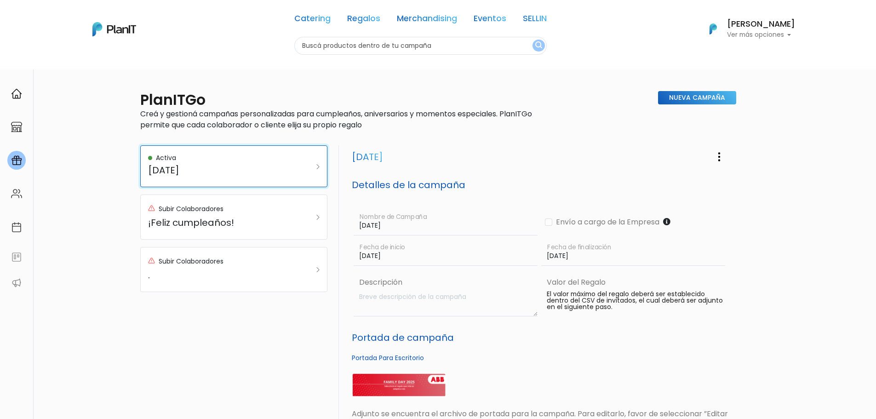
click at [319, 161] on div at bounding box center [317, 166] width 3 height 11
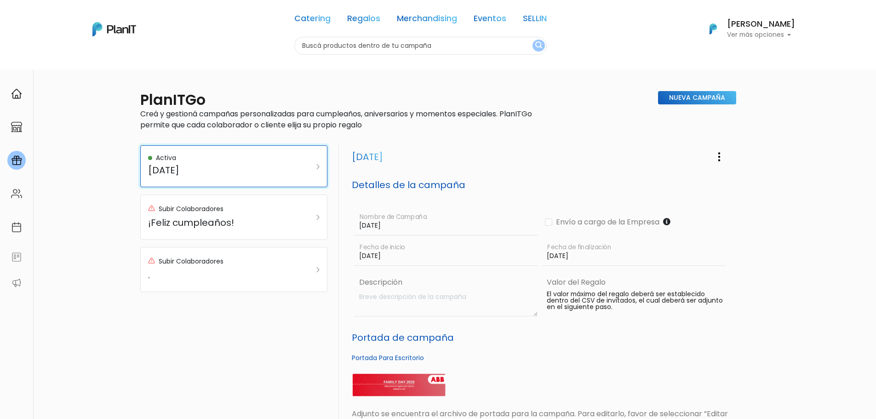
click at [319, 161] on div at bounding box center [317, 166] width 3 height 11
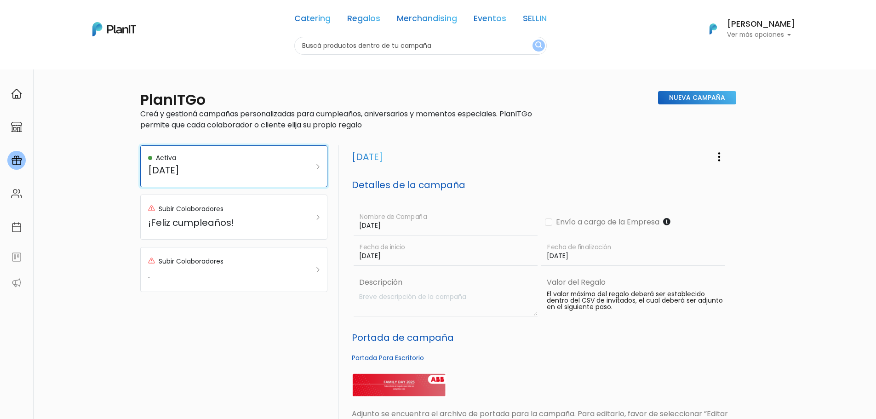
click at [319, 161] on div at bounding box center [317, 166] width 3 height 11
click at [188, 117] on p "Creá y gestioná campañas personalizadas para cumpleaños, aniversarios y momento…" at bounding box center [338, 119] width 397 height 22
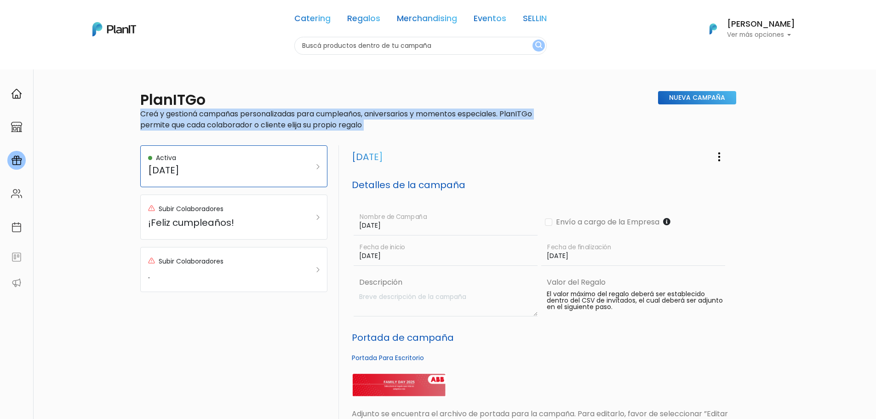
click at [188, 117] on p "Creá y gestioná campañas personalizadas para cumpleaños, aniversarios y momento…" at bounding box center [338, 119] width 397 height 22
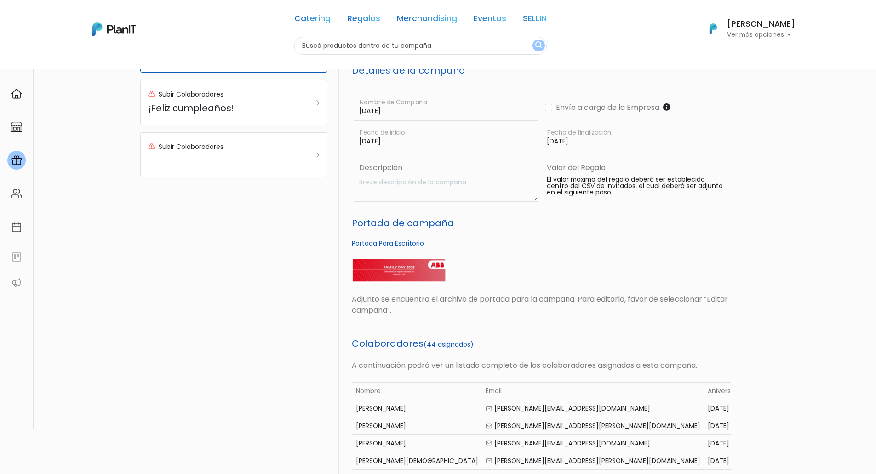
scroll to position [120, 0]
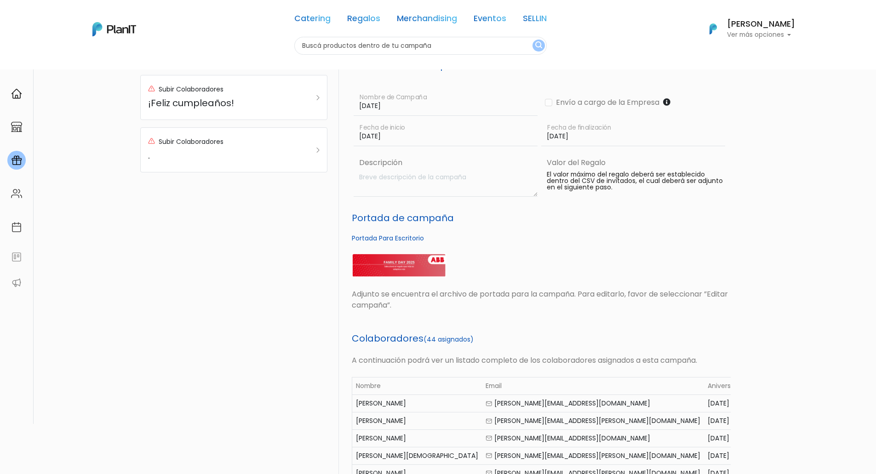
click at [376, 303] on p "Adjunto se encuentra el archivo de portada para la campaña. Para editarlo, favo…" at bounding box center [541, 300] width 379 height 22
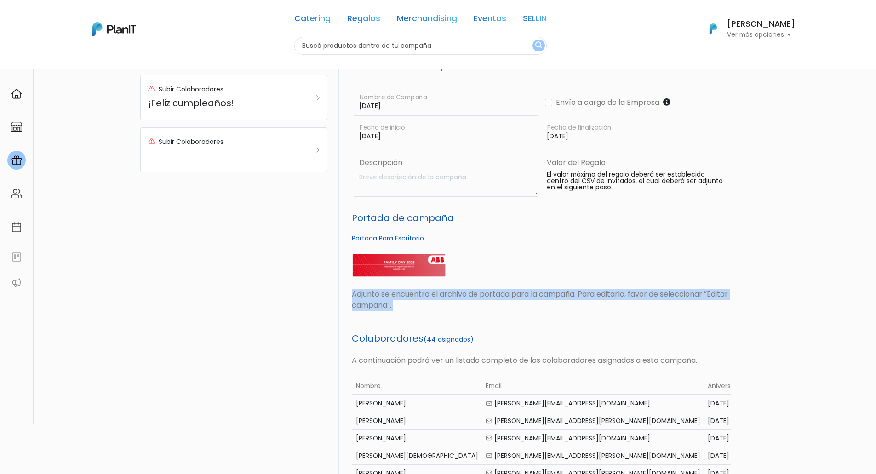
click at [376, 303] on p "Adjunto se encuentra el archivo de portada para la campaña. Para editarlo, favo…" at bounding box center [541, 300] width 379 height 22
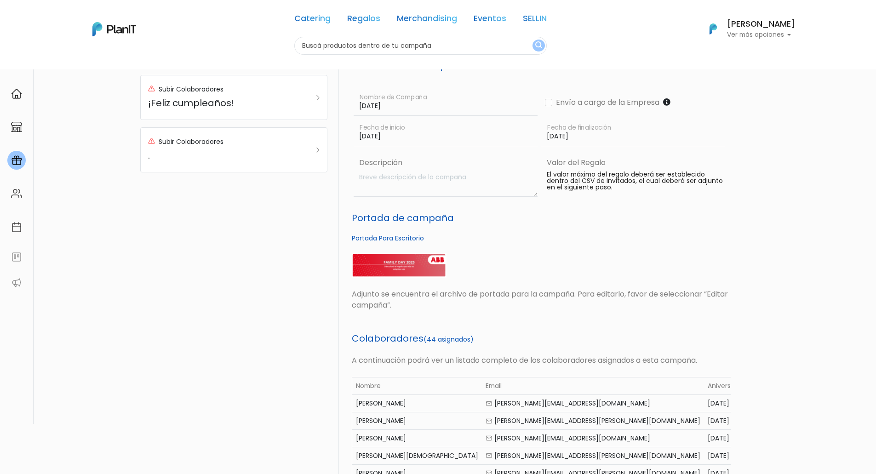
click at [376, 303] on p "Adjunto se encuentra el archivo de portada para la campaña. Para editarlo, favo…" at bounding box center [541, 300] width 379 height 22
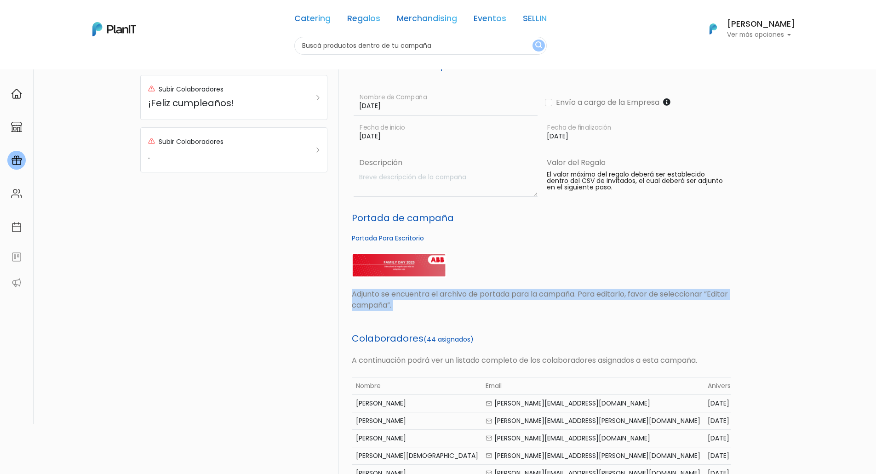
click at [376, 303] on p "Adjunto se encuentra el archivo de portada para la campaña. Para editarlo, favo…" at bounding box center [541, 300] width 379 height 22
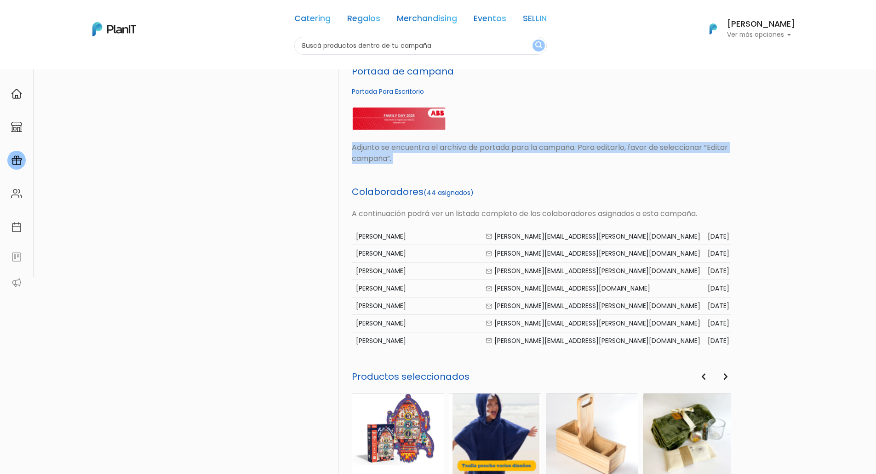
scroll to position [387, 0]
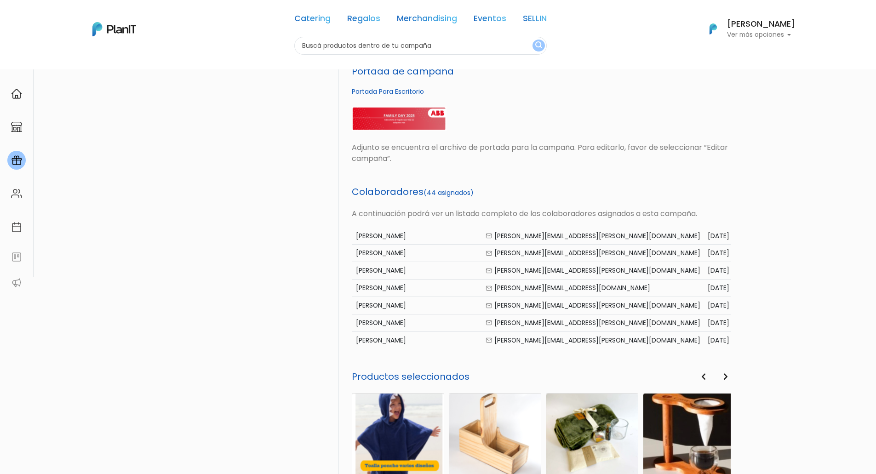
click at [708, 305] on div "2022-11-20" at bounding box center [725, 306] width 35 height 10
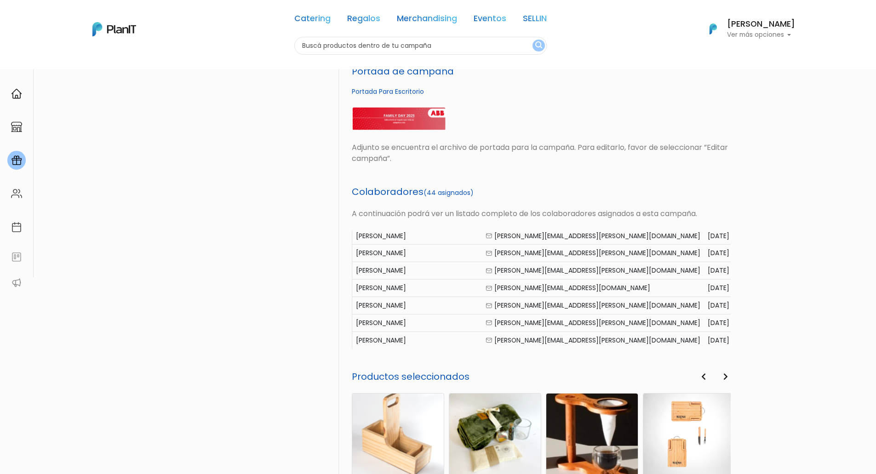
click at [708, 305] on div "2022-11-20" at bounding box center [725, 306] width 35 height 10
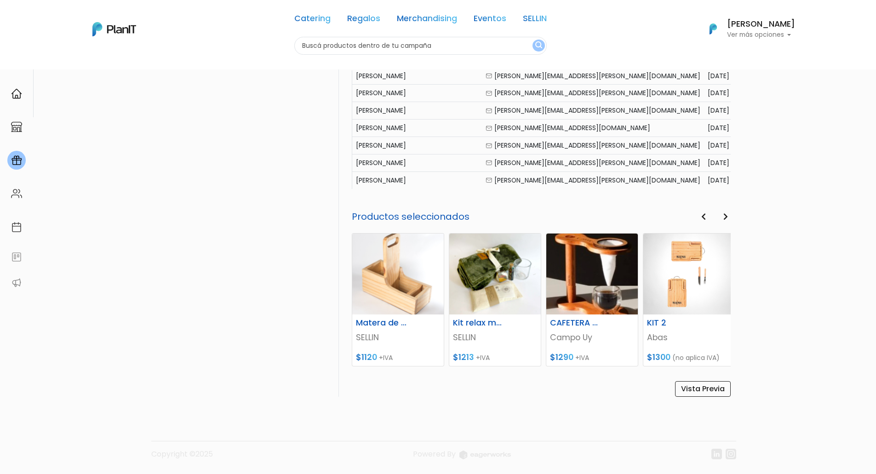
click at [724, 214] on icon "button" at bounding box center [725, 216] width 5 height 7
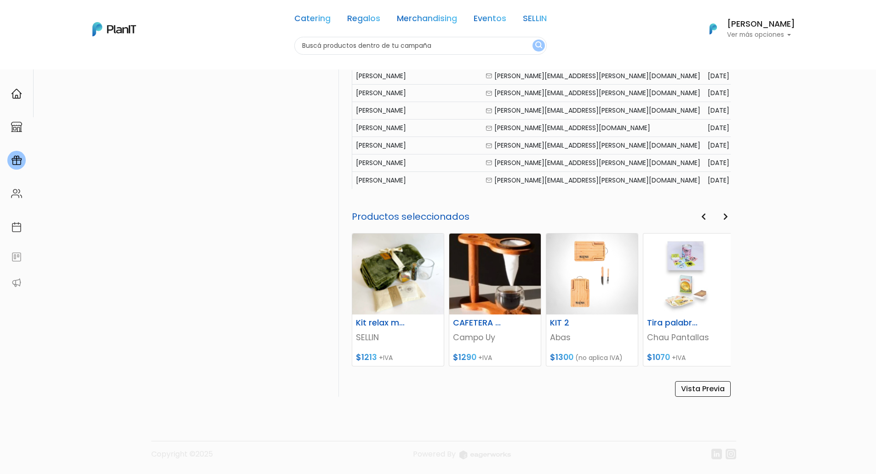
click at [724, 214] on icon "button" at bounding box center [725, 216] width 5 height 7
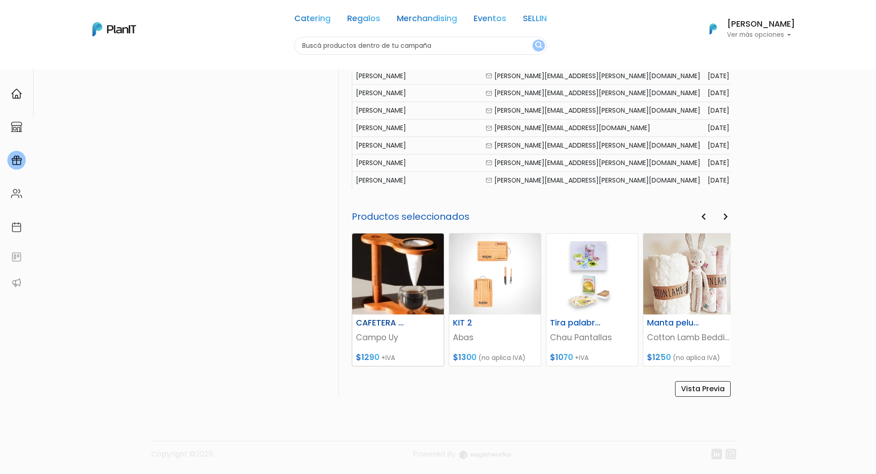
click at [383, 319] on h6 "CAFETERA DE GOTEO" at bounding box center [381, 323] width 63 height 10
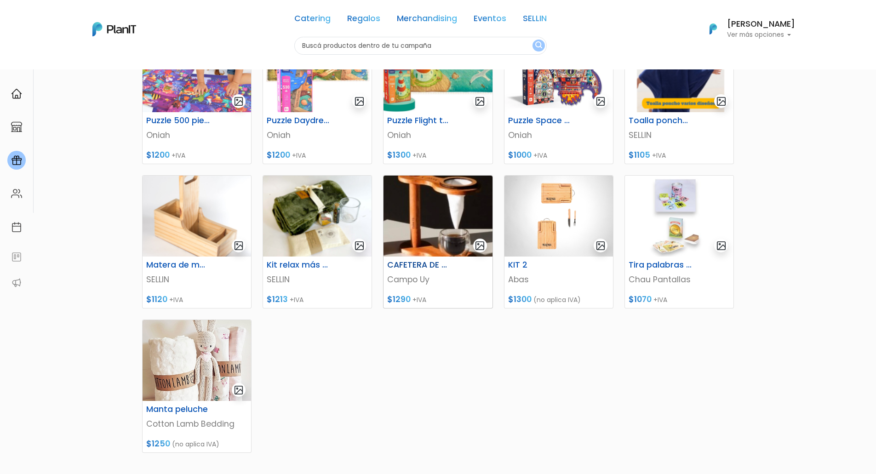
scroll to position [331, 0]
click at [418, 254] on img at bounding box center [437, 215] width 108 height 81
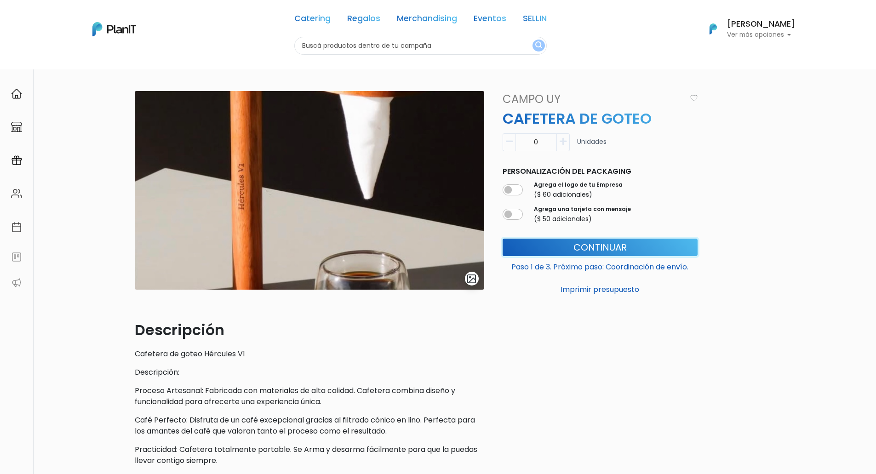
click at [657, 251] on button "Continuar" at bounding box center [599, 247] width 195 height 17
click at [563, 140] on icon "button" at bounding box center [563, 141] width 7 height 8
type input "1"
click at [597, 251] on button "Continuar" at bounding box center [599, 247] width 195 height 17
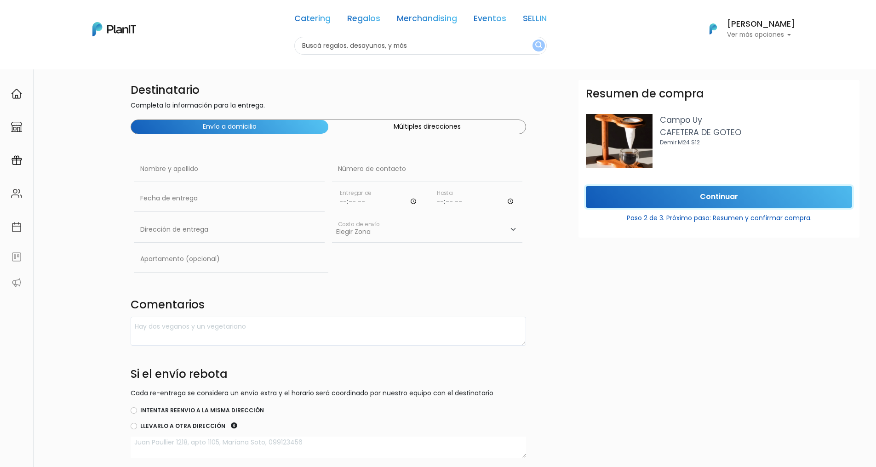
click at [698, 200] on input "Continuar" at bounding box center [719, 197] width 266 height 22
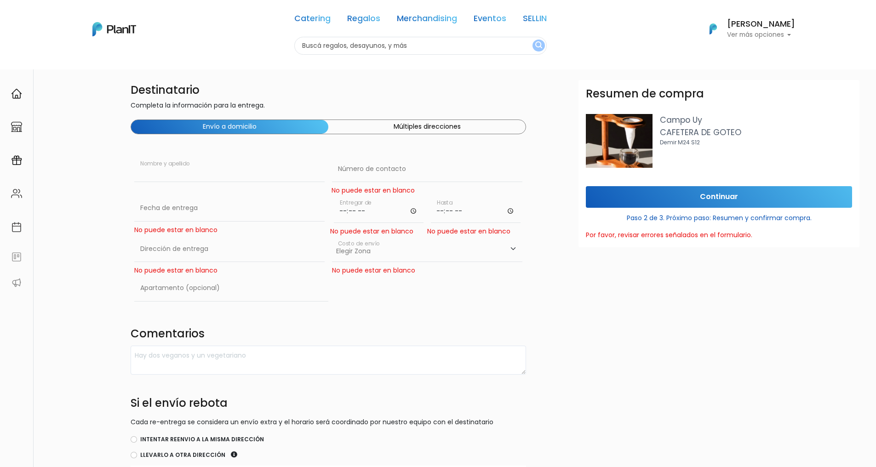
click at [192, 168] on input "text" at bounding box center [229, 169] width 190 height 26
click at [632, 132] on img at bounding box center [619, 141] width 67 height 54
click at [676, 127] on p "CAFETERA DE GOTEO" at bounding box center [756, 132] width 192 height 12
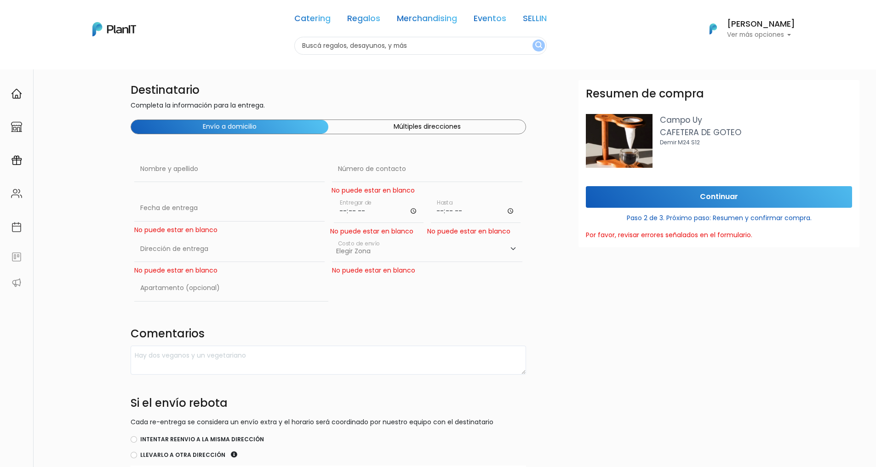
click at [676, 122] on p "Campo Uy" at bounding box center [756, 120] width 192 height 12
click at [672, 131] on p "CAFETERA DE GOTEO" at bounding box center [756, 132] width 192 height 12
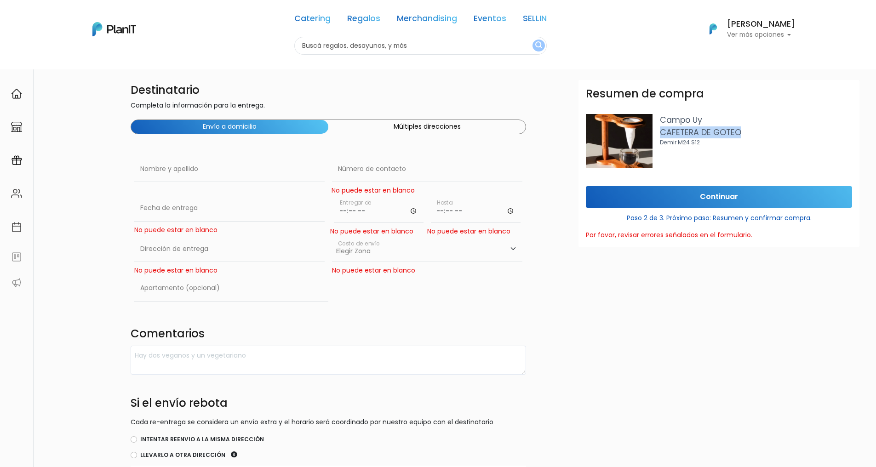
click at [671, 131] on p "CAFETERA DE GOTEO" at bounding box center [756, 132] width 192 height 12
click at [351, 212] on input "time" at bounding box center [379, 209] width 90 height 28
click at [412, 211] on input "time" at bounding box center [379, 209] width 90 height 28
